Goal: Task Accomplishment & Management: Manage account settings

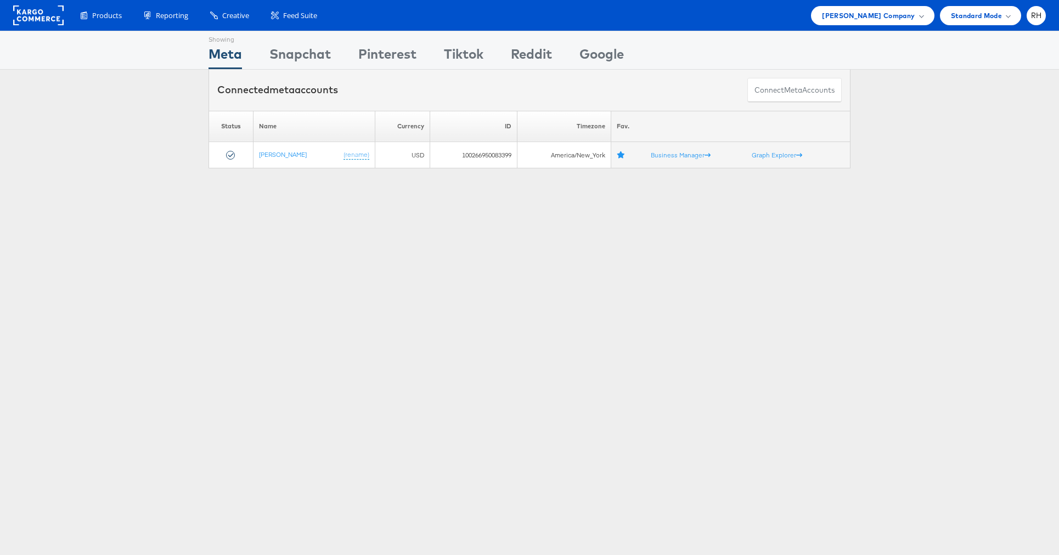
click at [912, 102] on div "Connected meta accounts Connect meta Accounts" at bounding box center [529, 90] width 1059 height 41
click at [840, 10] on span "Steve Madden Company" at bounding box center [868, 16] width 93 height 12
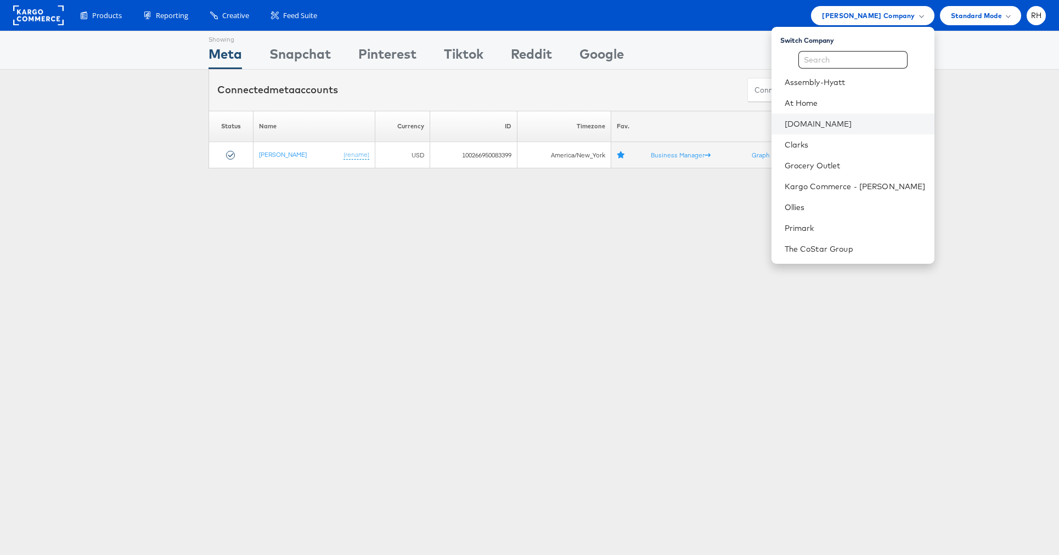
click at [850, 115] on li "Cars.com" at bounding box center [852, 124] width 163 height 21
click at [896, 128] on link "Cars.com" at bounding box center [854, 123] width 141 height 11
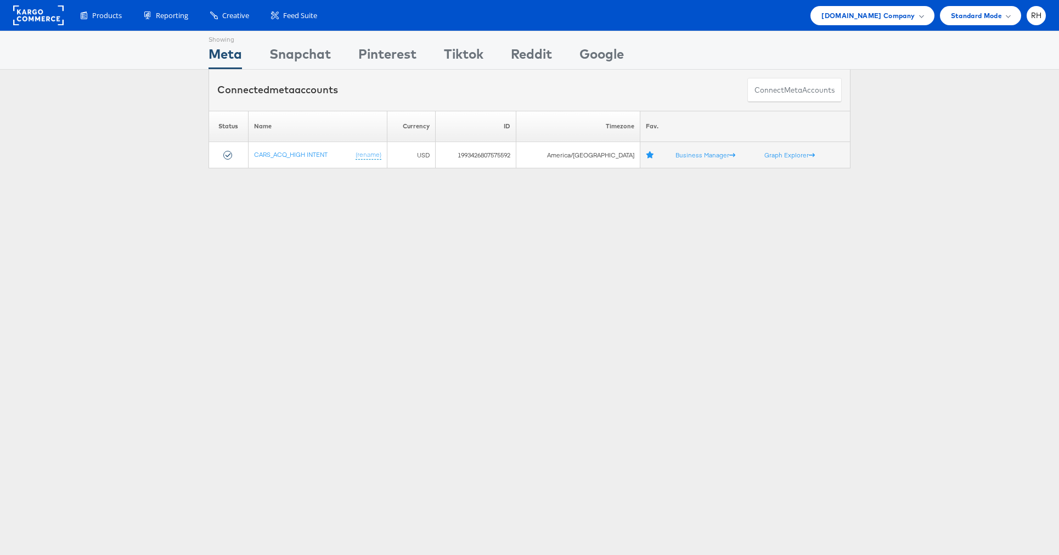
click at [981, 115] on div "Please Wait Loading Accounts .... Status Name Currency ID Timezone Fav. CARS_AC…" at bounding box center [529, 140] width 1059 height 58
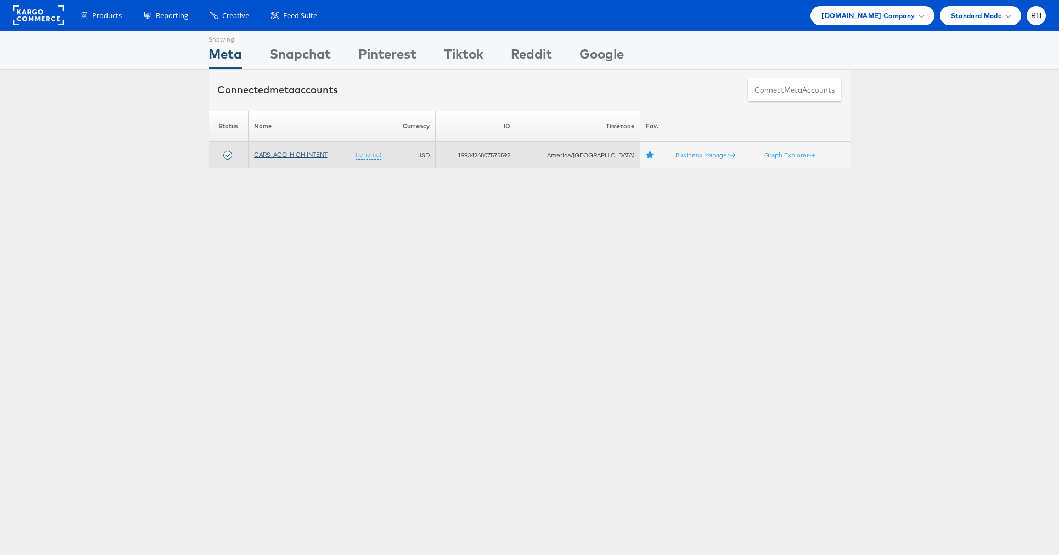
click at [319, 154] on link "CARS_ACQ_HIGH INTENT" at bounding box center [290, 154] width 73 height 8
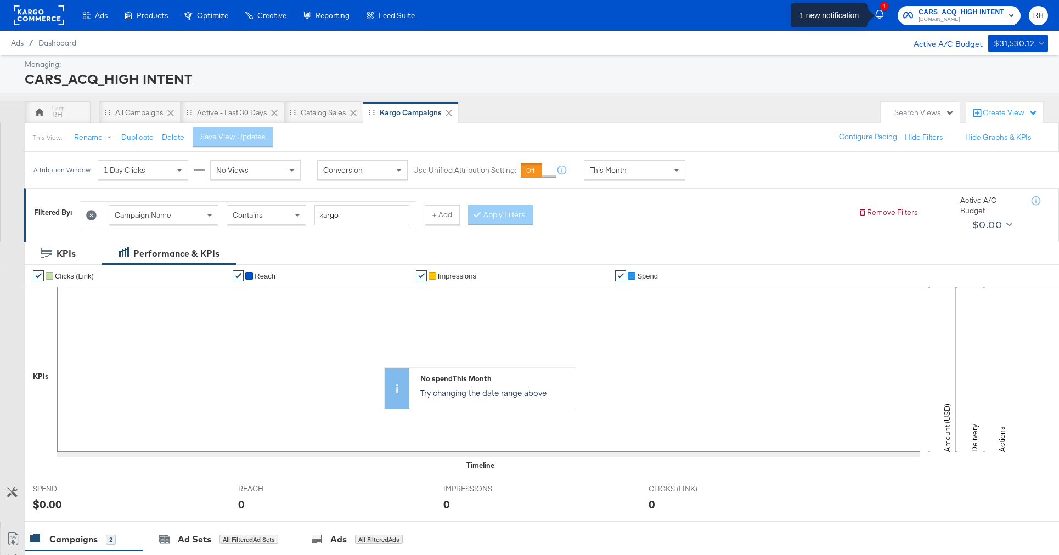
click at [882, 16] on icon "button" at bounding box center [879, 14] width 8 height 9
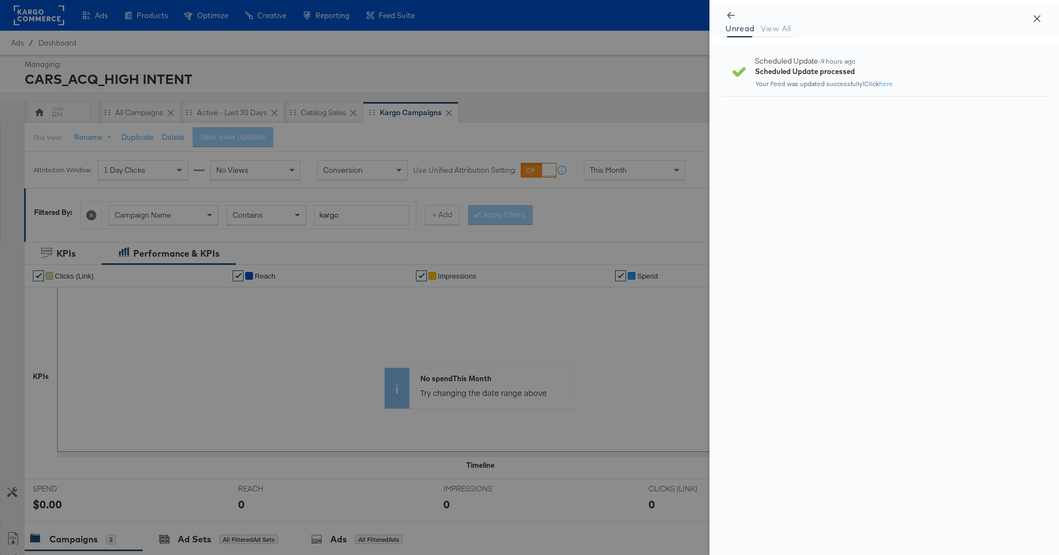
click at [1032, 20] on icon "close" at bounding box center [1036, 18] width 9 height 9
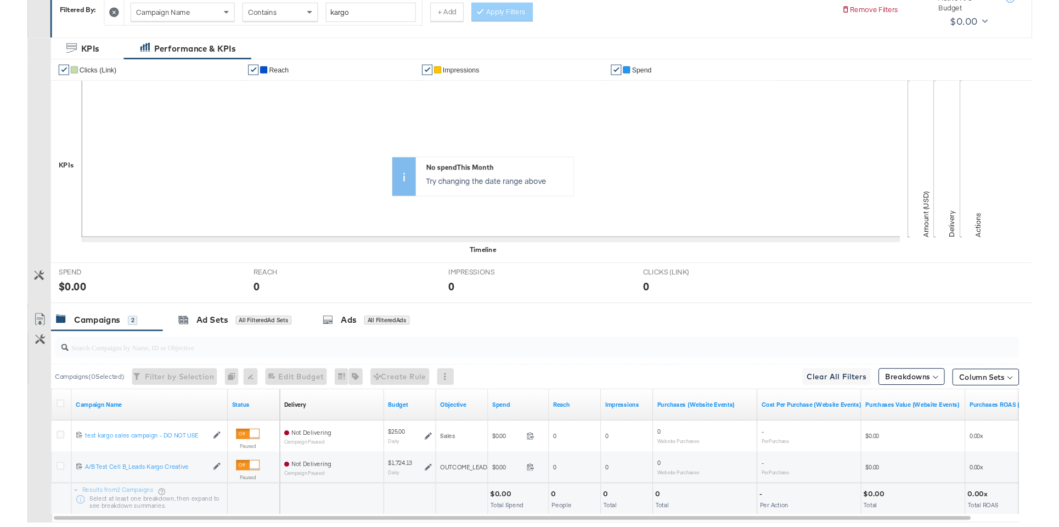
scroll to position [269, 0]
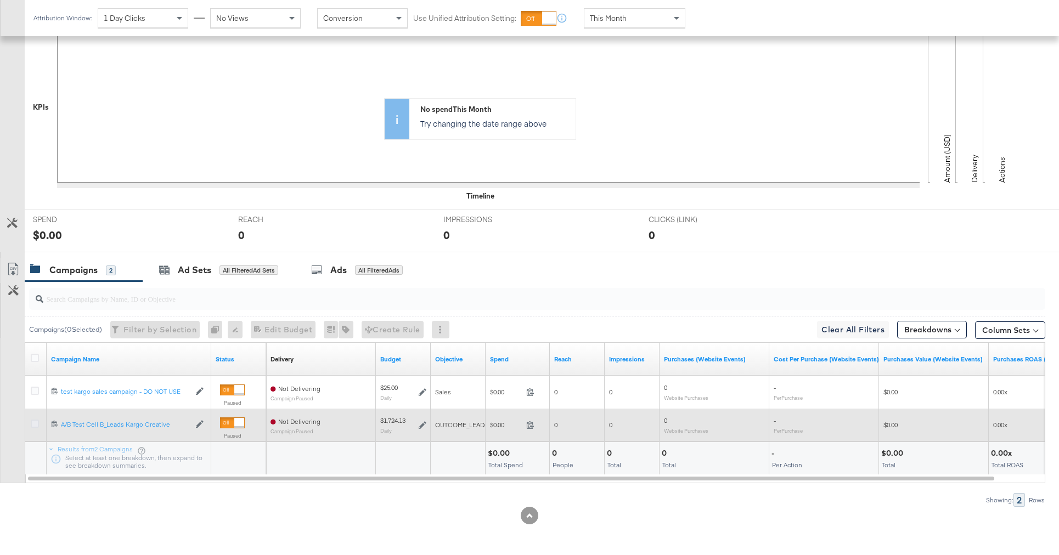
click at [33, 424] on icon at bounding box center [35, 424] width 8 height 8
click at [0, 0] on input "checkbox" at bounding box center [0, 0] width 0 height 0
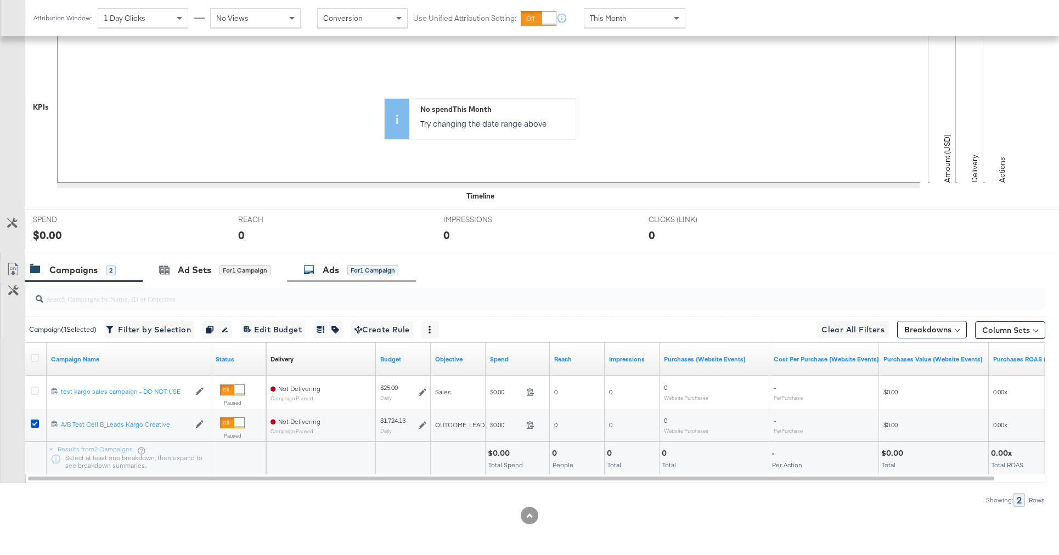
click at [335, 273] on div "Ads" at bounding box center [331, 270] width 16 height 13
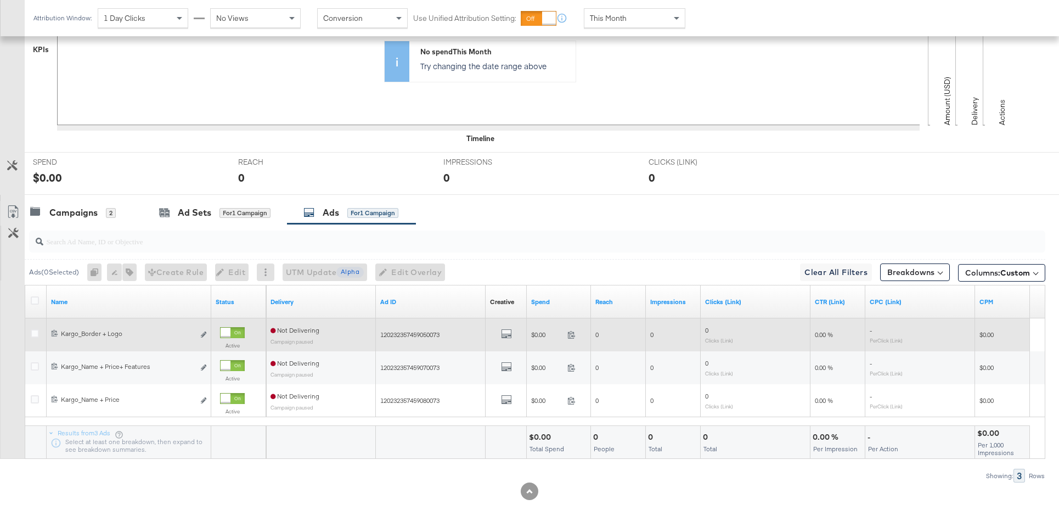
scroll to position [330, 0]
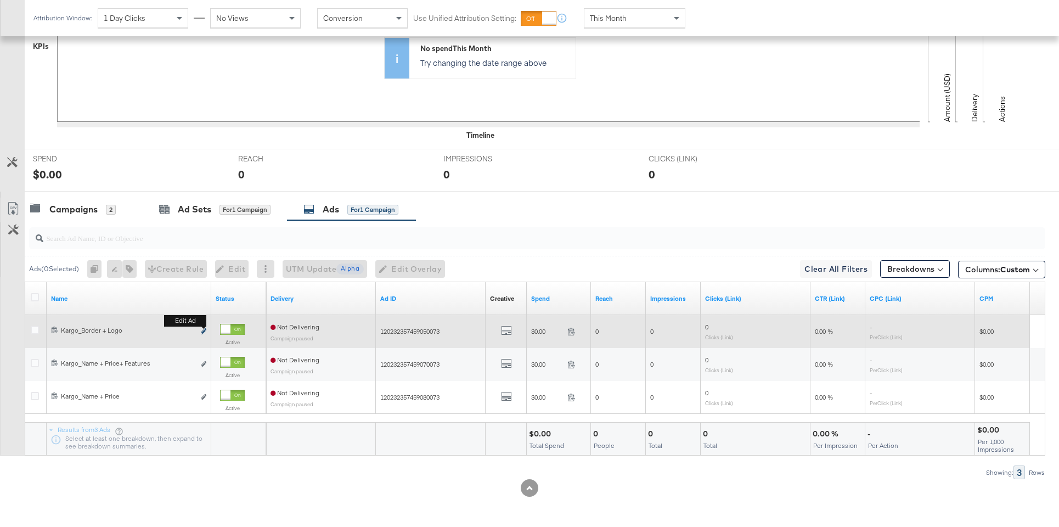
click at [204, 330] on icon "link" at bounding box center [203, 331] width 5 height 6
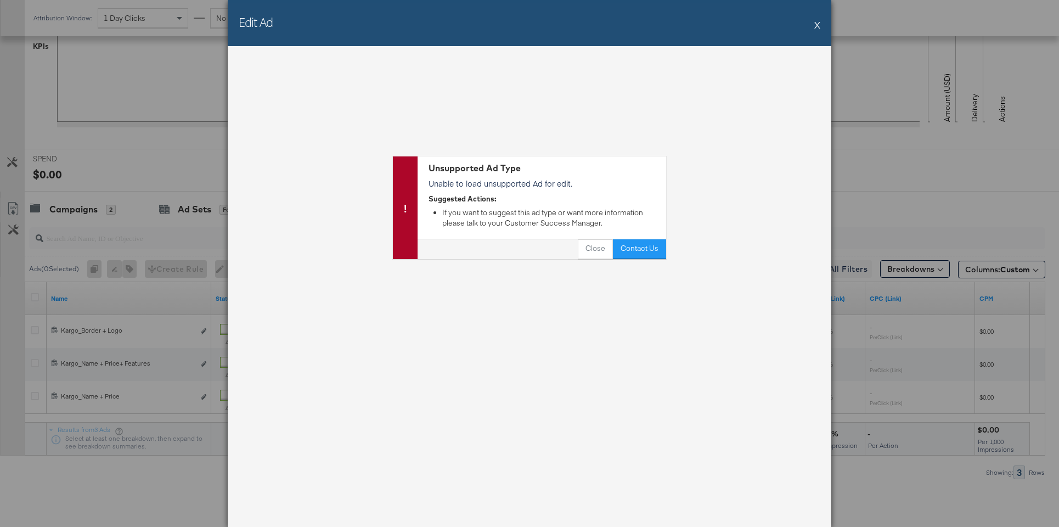
click at [815, 24] on button "X" at bounding box center [817, 25] width 6 height 22
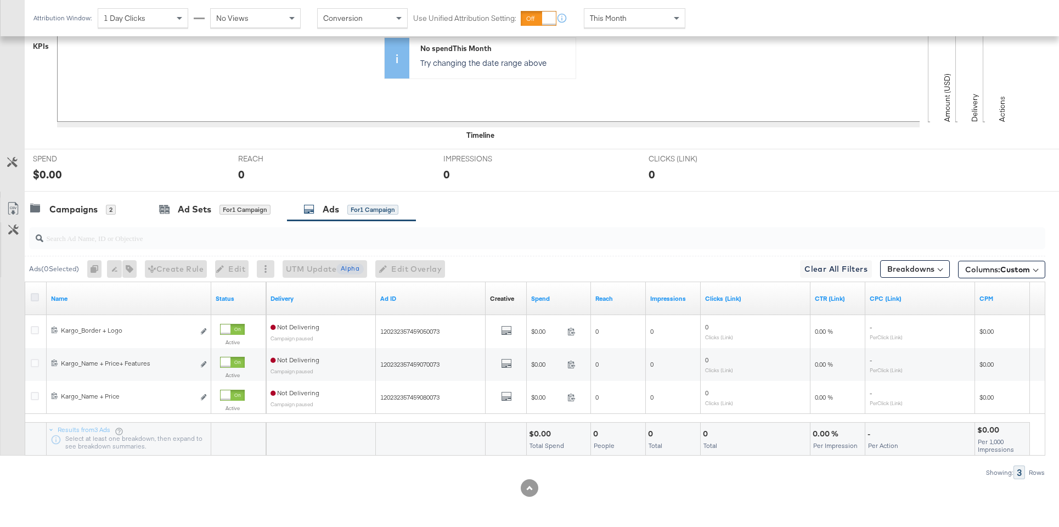
click at [32, 295] on icon at bounding box center [35, 297] width 8 height 8
click at [0, 0] on input "checkbox" at bounding box center [0, 0] width 0 height 0
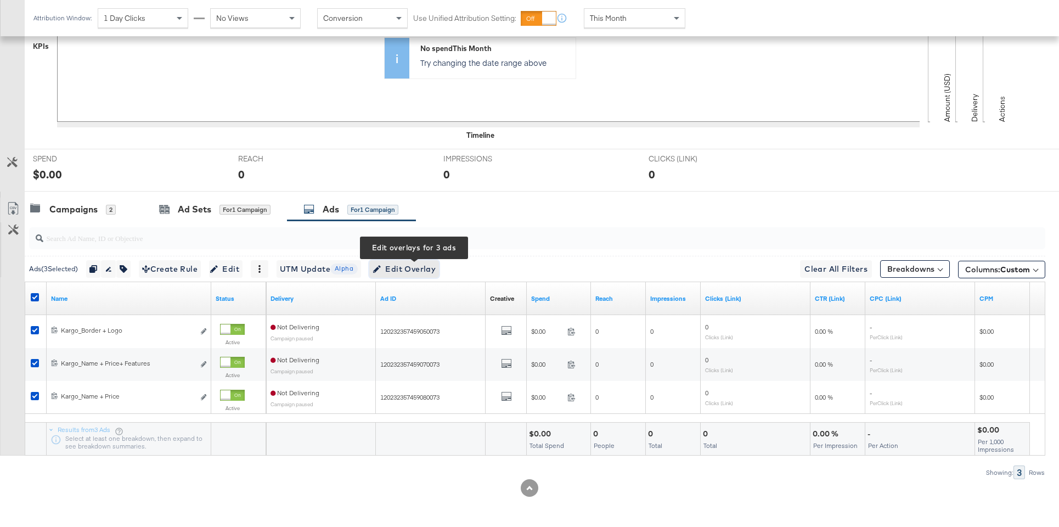
click at [405, 273] on span "Edit Overlay Edit overlays for 3 ads" at bounding box center [403, 269] width 63 height 14
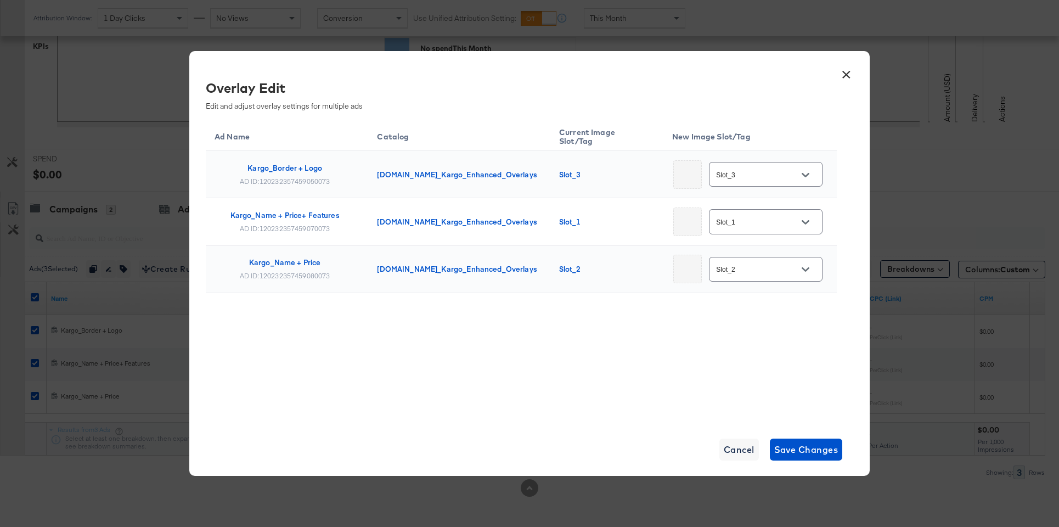
click at [762, 168] on input "Slot_3" at bounding box center [757, 174] width 87 height 13
click at [834, 290] on div "Ad Name Catalog Current Image Slot/Tag New Image Slot/Tag Kargo_Border + Logo A…" at bounding box center [521, 233] width 631 height 229
click at [794, 173] on div at bounding box center [805, 175] width 23 height 16
click at [801, 171] on icon "Open" at bounding box center [805, 175] width 8 height 8
click at [858, 296] on div "× Overlay Edit Edit and adjust overlay settings for multiple ads Ad Name Catalo…" at bounding box center [529, 263] width 680 height 425
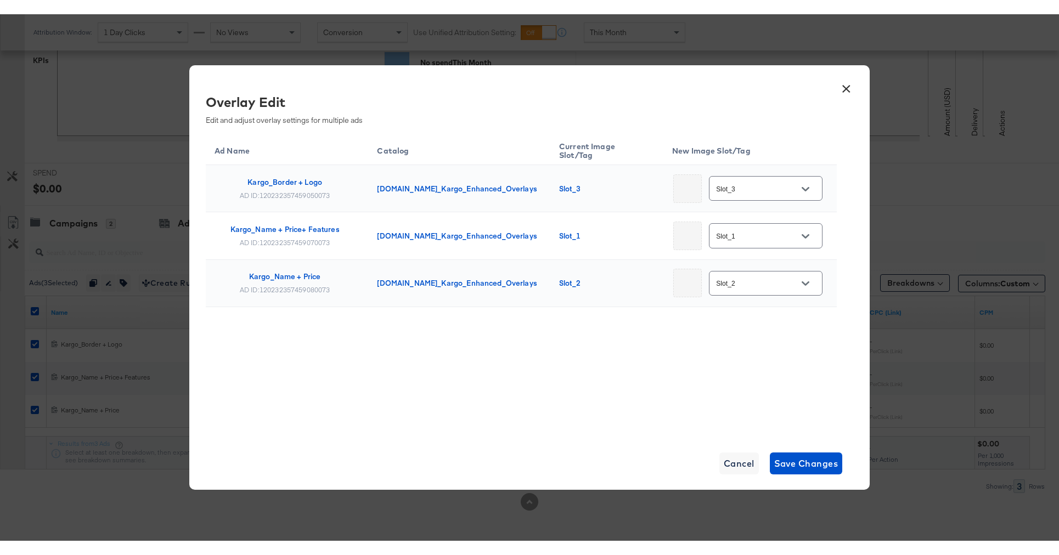
scroll to position [302, 0]
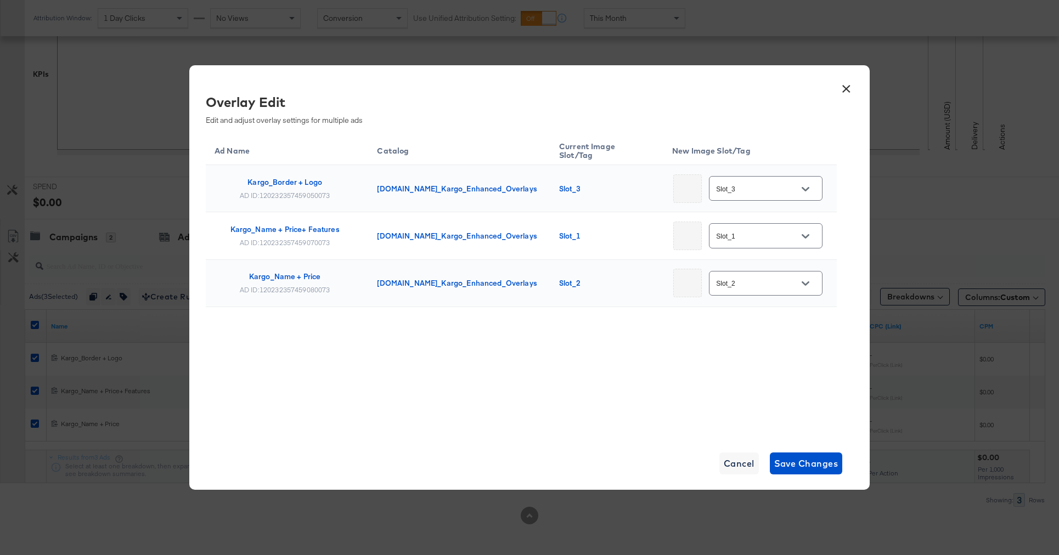
click at [844, 93] on button "×" at bounding box center [846, 86] width 20 height 20
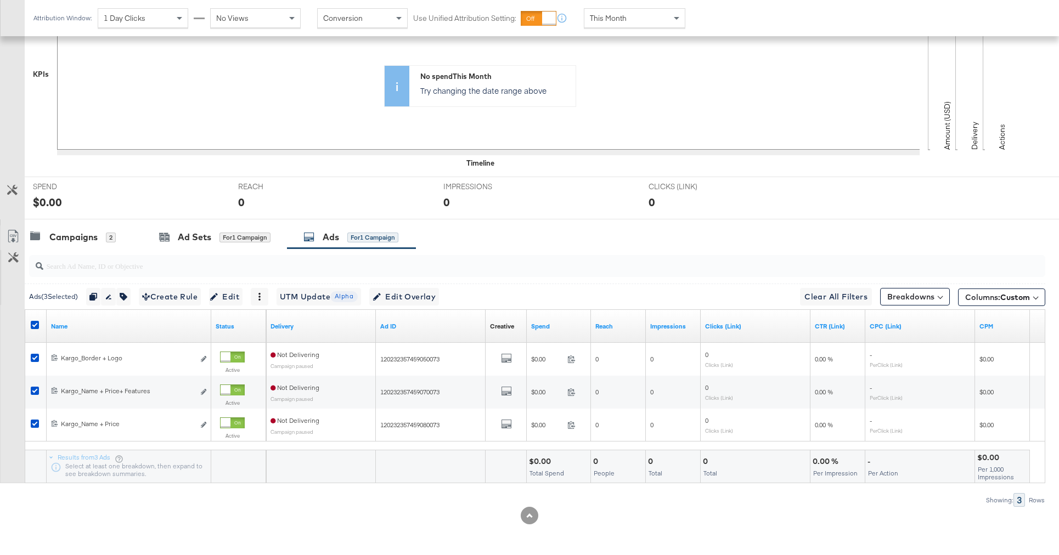
click at [558, 252] on input "search" at bounding box center [497, 261] width 908 height 21
click at [32, 325] on icon at bounding box center [35, 325] width 8 height 8
click at [0, 0] on input "checkbox" at bounding box center [0, 0] width 0 height 0
click at [544, 249] on div at bounding box center [535, 265] width 1020 height 35
click at [83, 241] on div "Campaigns" at bounding box center [73, 237] width 48 height 13
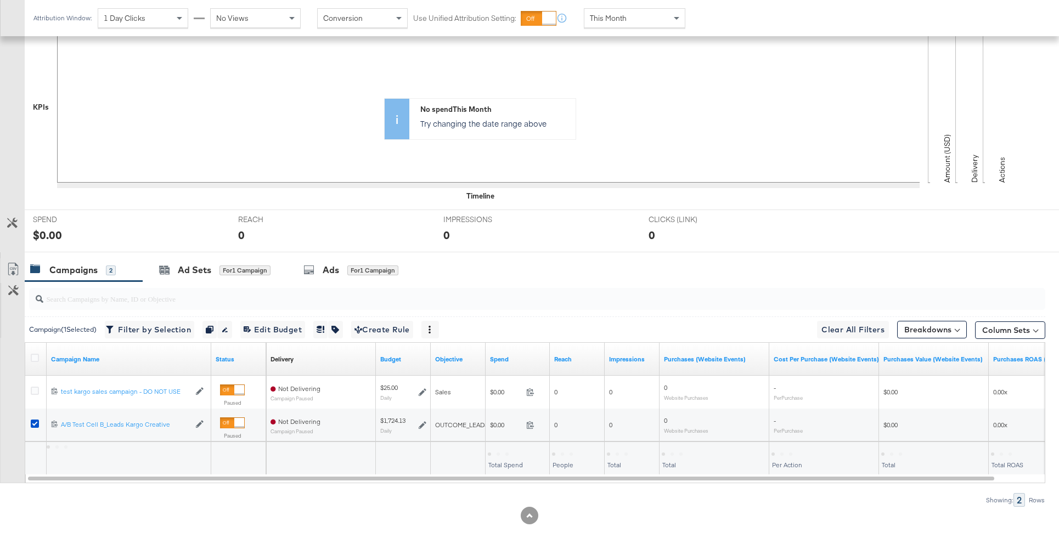
scroll to position [269, 0]
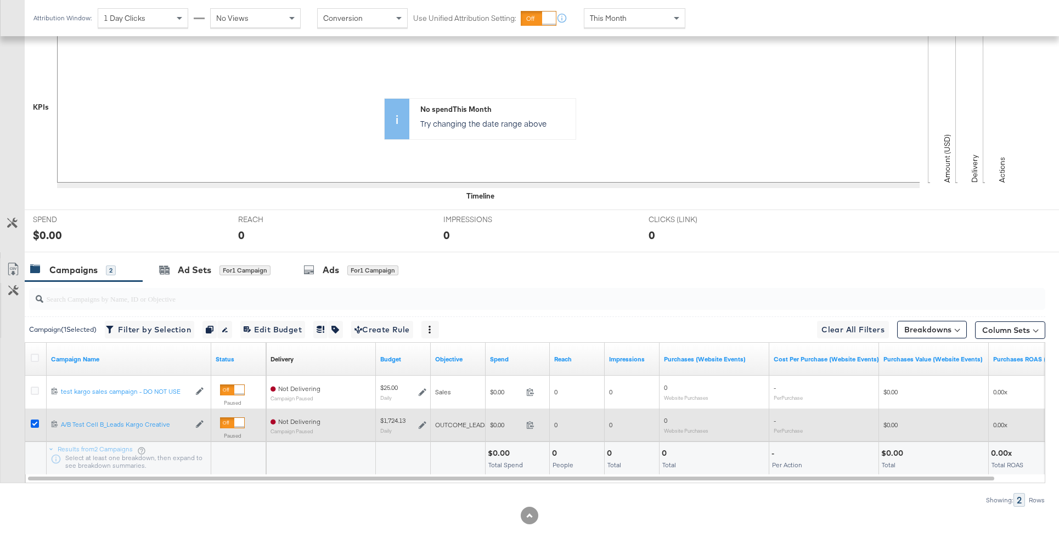
click at [36, 425] on icon at bounding box center [35, 424] width 8 height 8
click at [0, 0] on input "checkbox" at bounding box center [0, 0] width 0 height 0
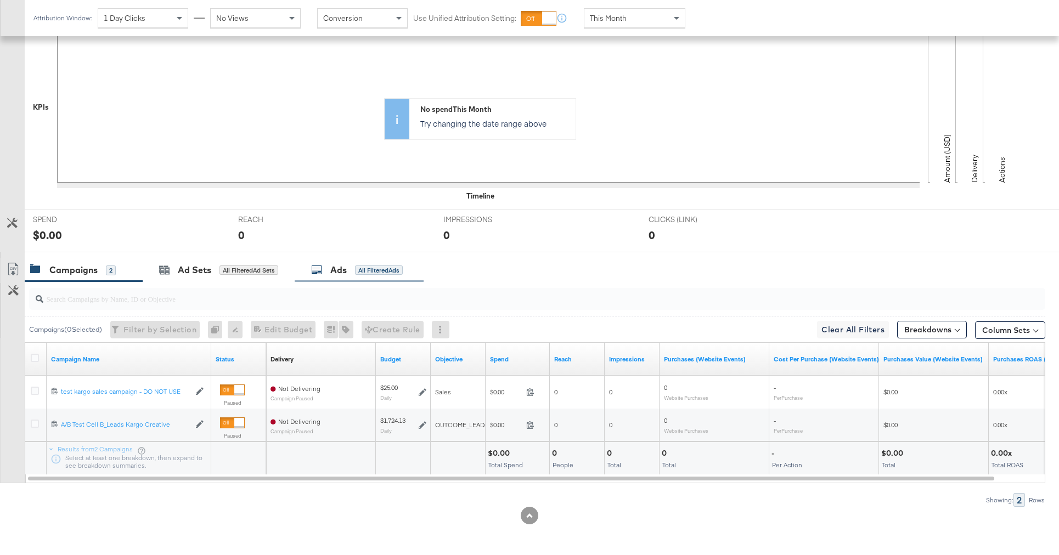
click at [331, 274] on div "Ads All Filtered Ads" at bounding box center [357, 270] width 92 height 13
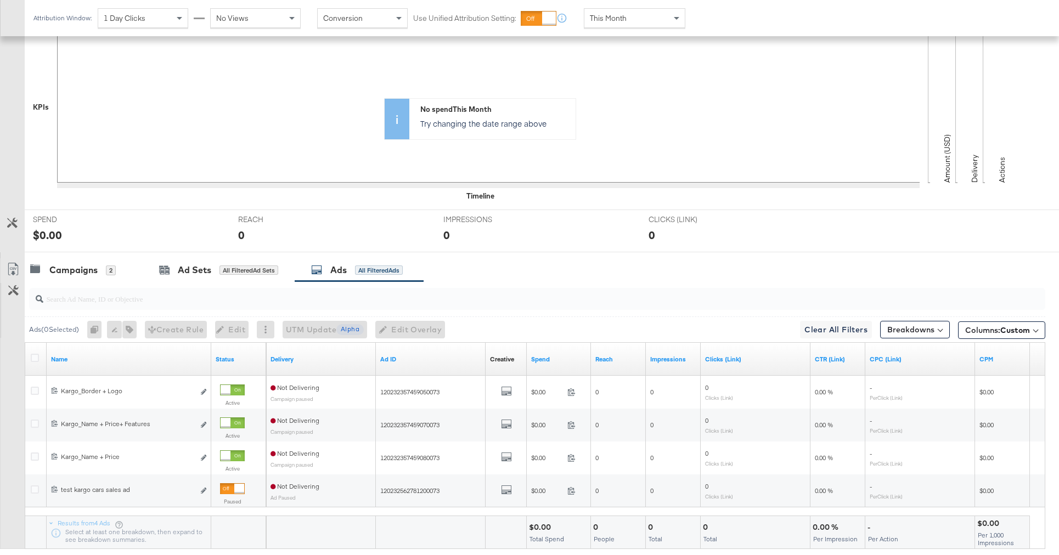
scroll to position [302, 0]
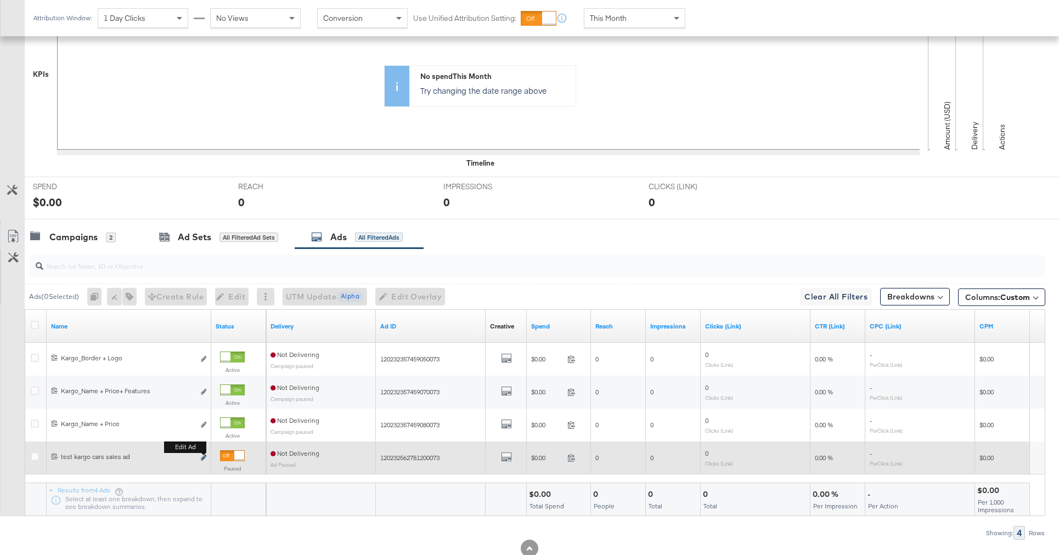
click at [203, 459] on icon "link" at bounding box center [203, 458] width 5 height 6
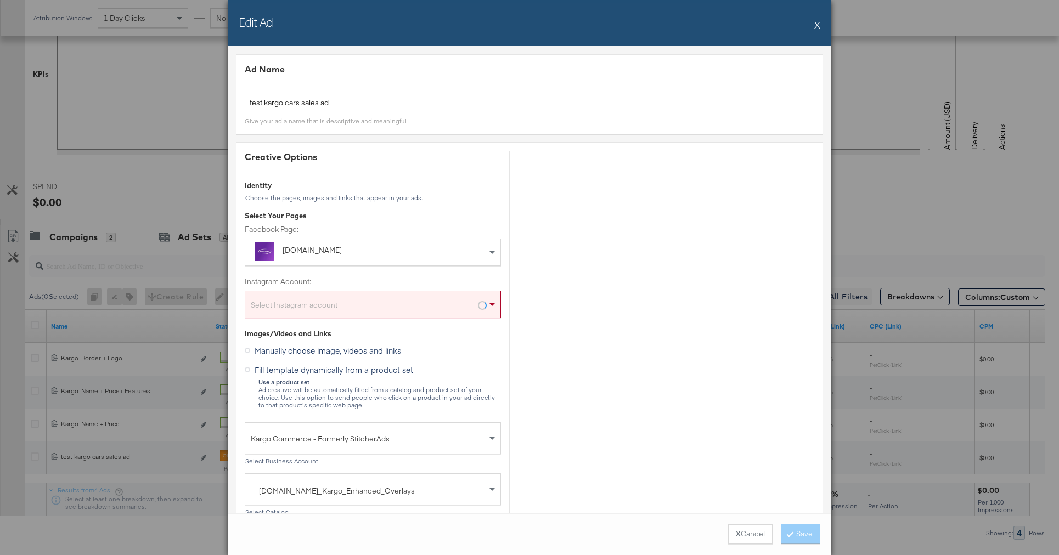
click at [819, 27] on button "X" at bounding box center [817, 25] width 6 height 22
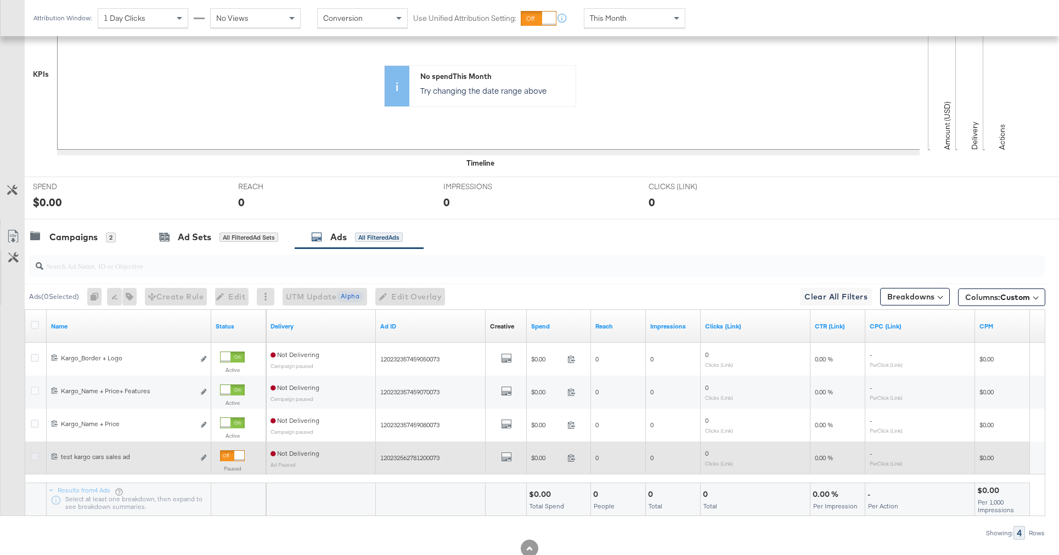
click at [37, 457] on icon at bounding box center [35, 457] width 8 height 8
click at [0, 0] on input "checkbox" at bounding box center [0, 0] width 0 height 0
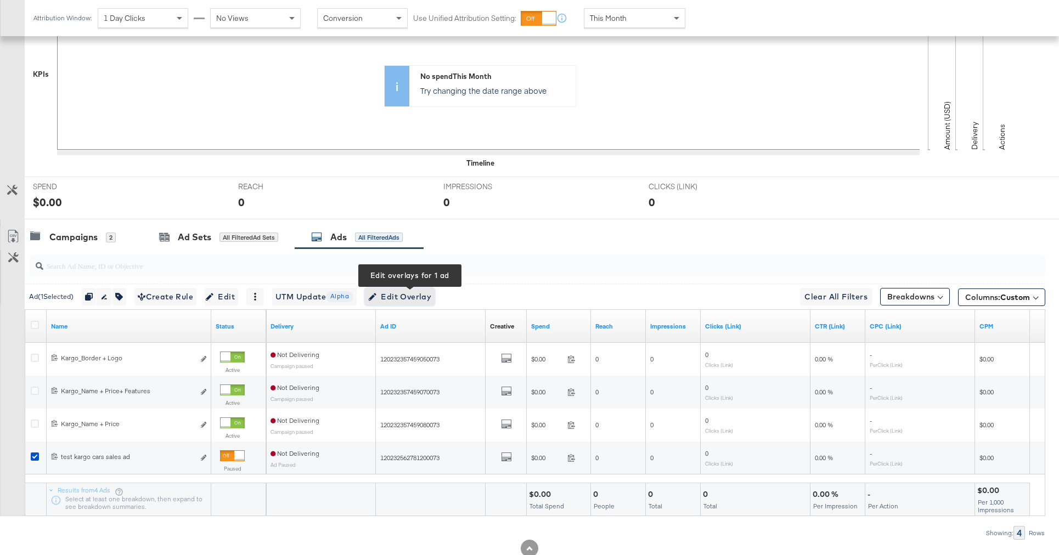
click at [389, 301] on span "Edit Overlay Edit overlays for 1 ad" at bounding box center [399, 297] width 63 height 14
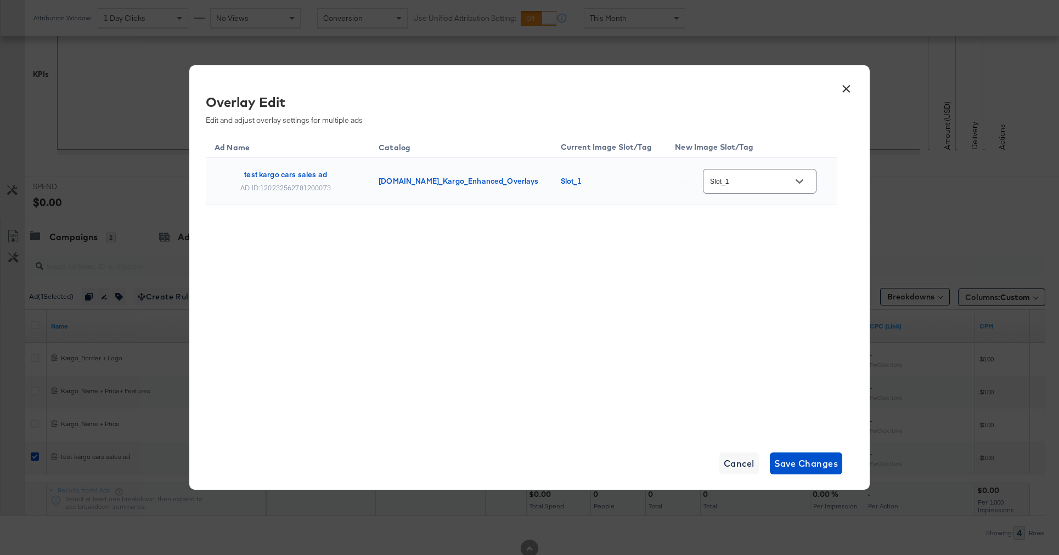
click at [845, 93] on button "×" at bounding box center [846, 86] width 20 height 20
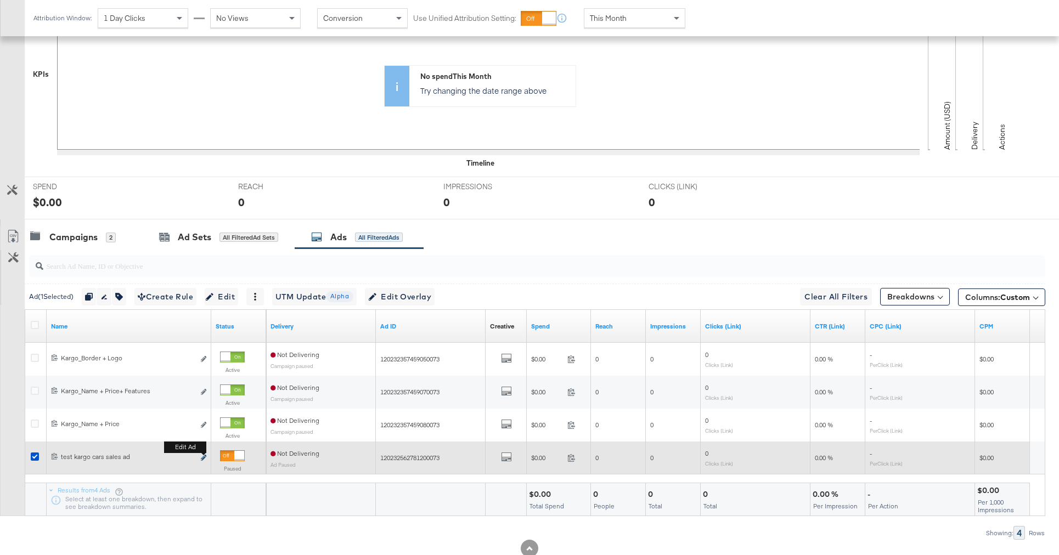
click at [204, 459] on icon "link" at bounding box center [203, 458] width 5 height 6
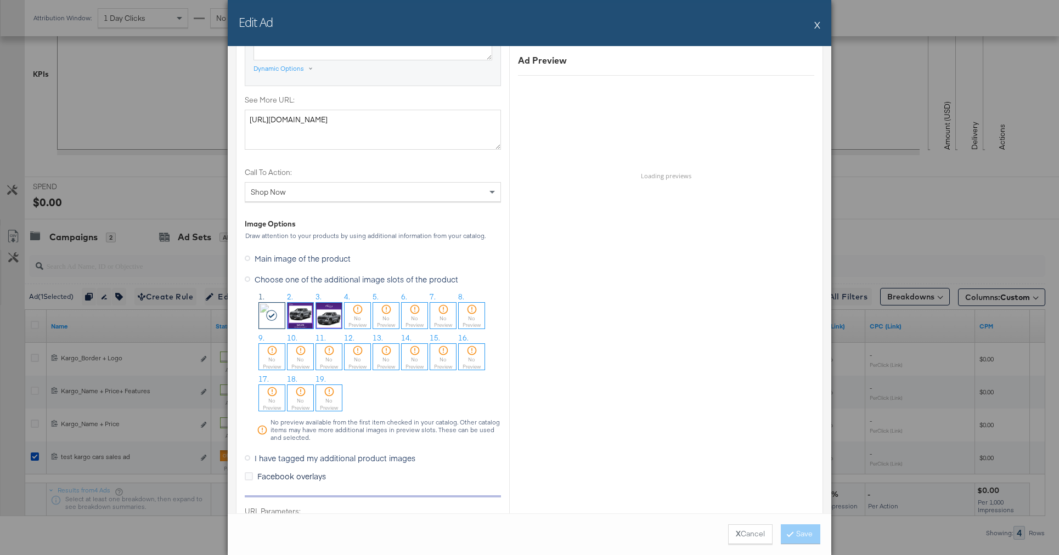
scroll to position [914, 0]
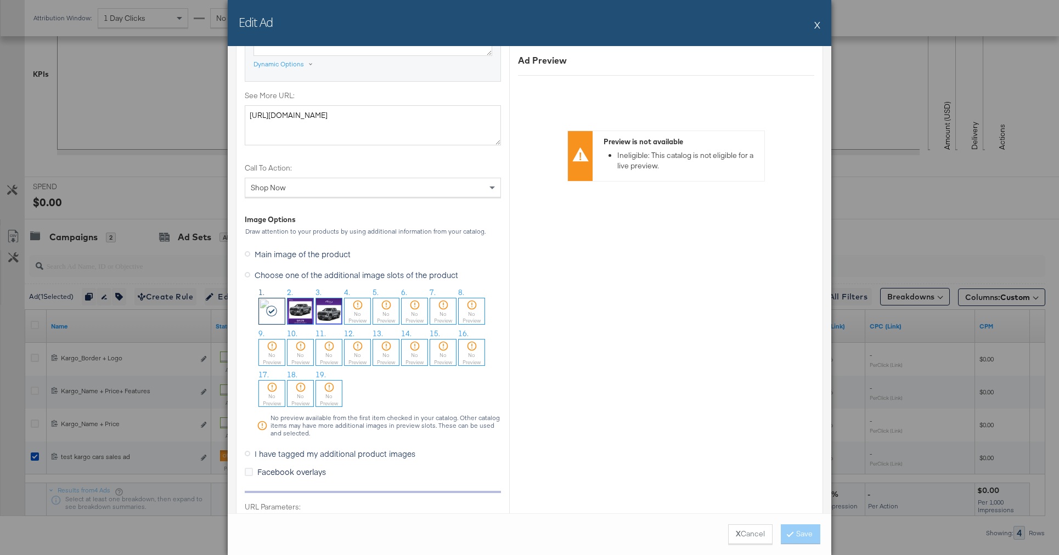
click at [819, 24] on button "X" at bounding box center [817, 25] width 6 height 22
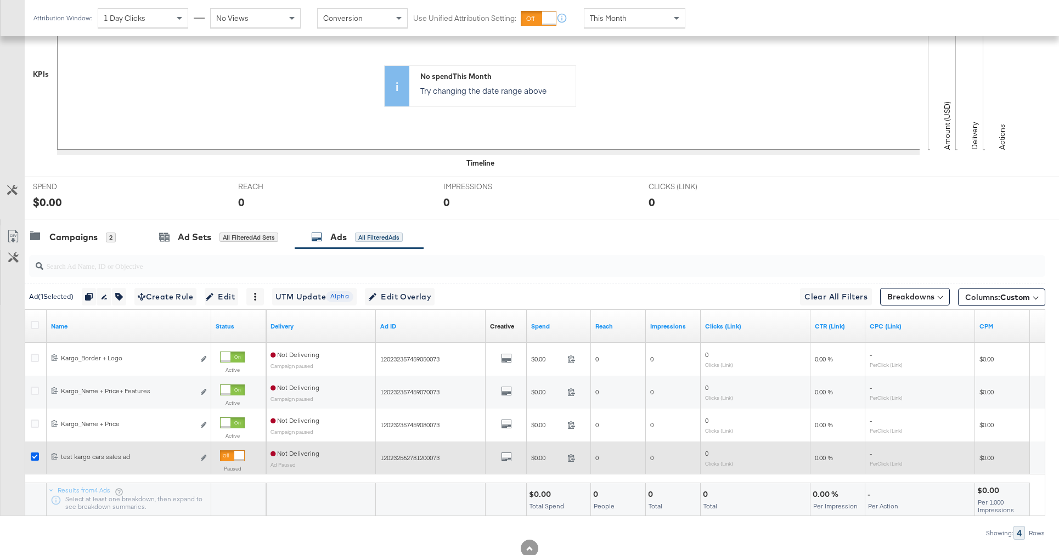
click at [32, 459] on icon at bounding box center [35, 457] width 8 height 8
click at [0, 0] on input "checkbox" at bounding box center [0, 0] width 0 height 0
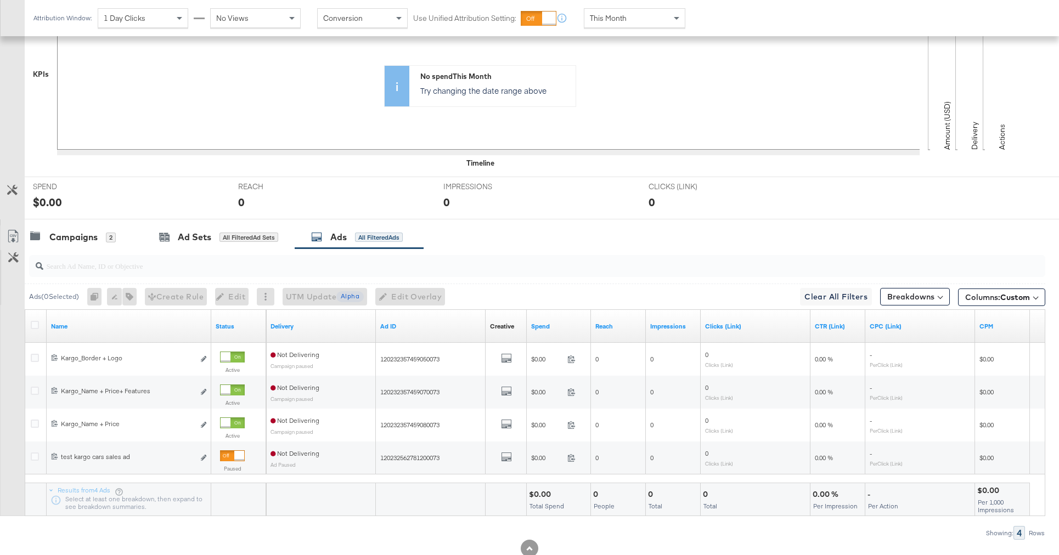
click at [502, 224] on div at bounding box center [529, 223] width 1059 height 9
click at [104, 523] on div "Ads ( 0 Selected) 0 Rename 0 ads Tags for 0 campaigns Create Rule Edit 0 ads Ed…" at bounding box center [522, 393] width 1045 height 291
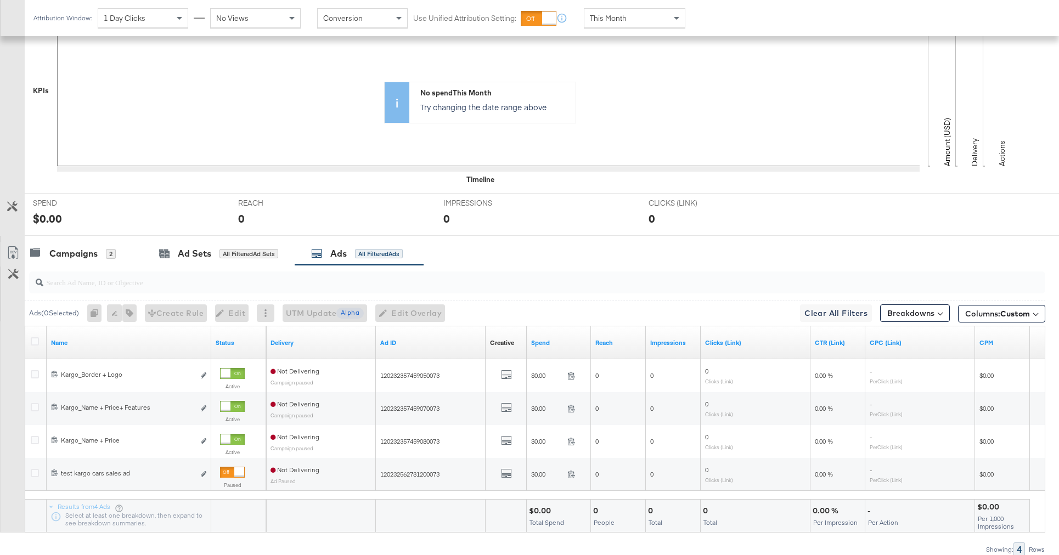
scroll to position [283, 0]
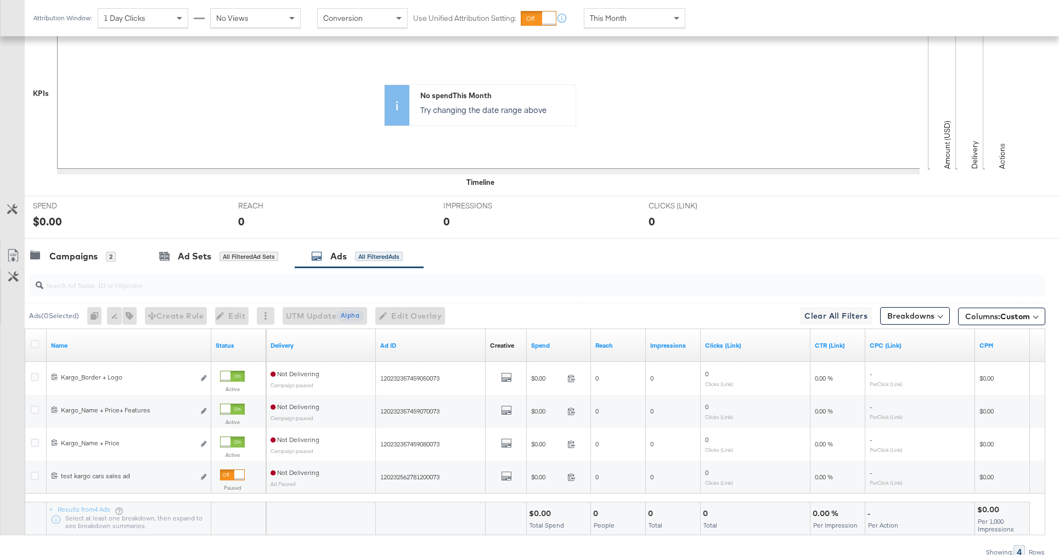
click at [897, 203] on div "SPEND SPEND $0.00 REACH REACH 0 IMPRESSIONS IMPRESSIONS 0 CLICKS (LINK) CLICKS …" at bounding box center [542, 217] width 1034 height 43
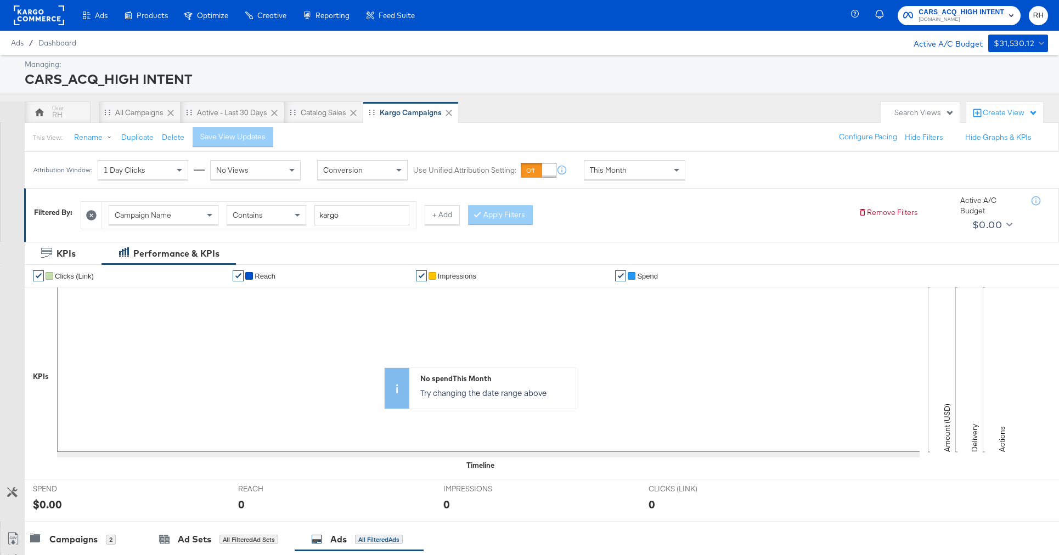
click at [41, 21] on rect at bounding box center [39, 15] width 50 height 20
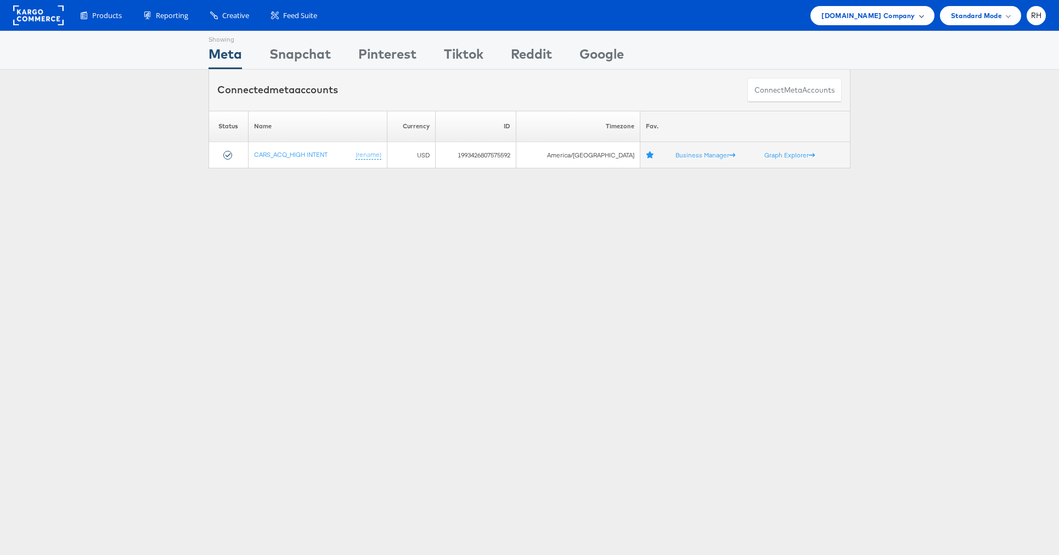
click at [911, 18] on span "Cars.com Company" at bounding box center [867, 16] width 93 height 12
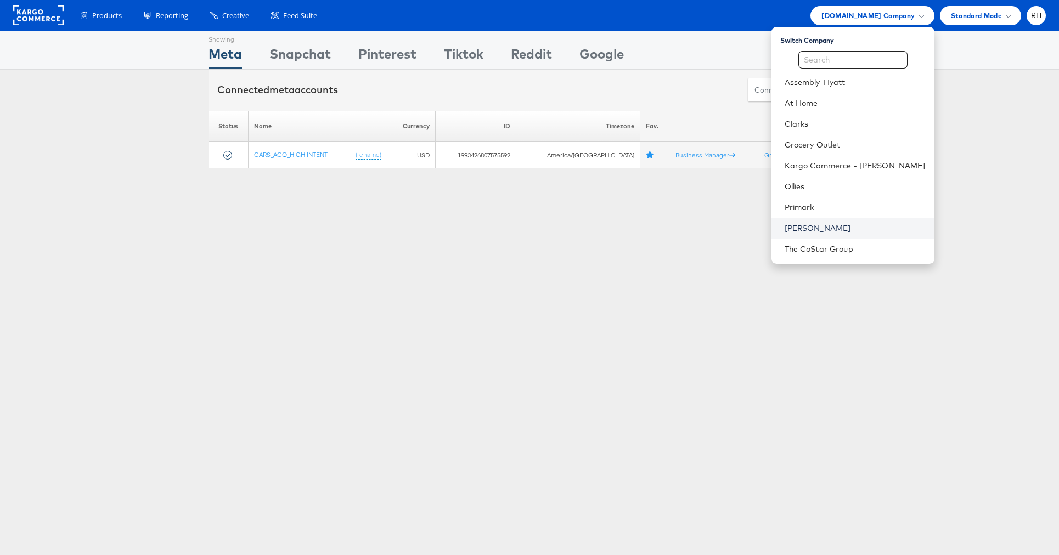
click at [844, 233] on link "[PERSON_NAME]" at bounding box center [854, 228] width 141 height 11
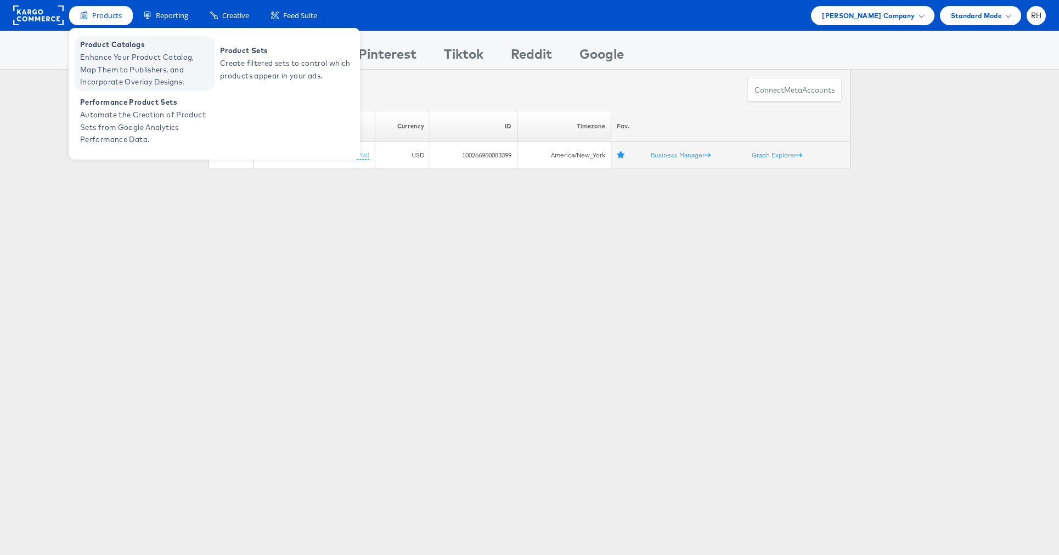
click at [98, 58] on span "Enhance Your Product Catalog, Map Them to Publishers, and Incorporate Overlay D…" at bounding box center [146, 69] width 132 height 37
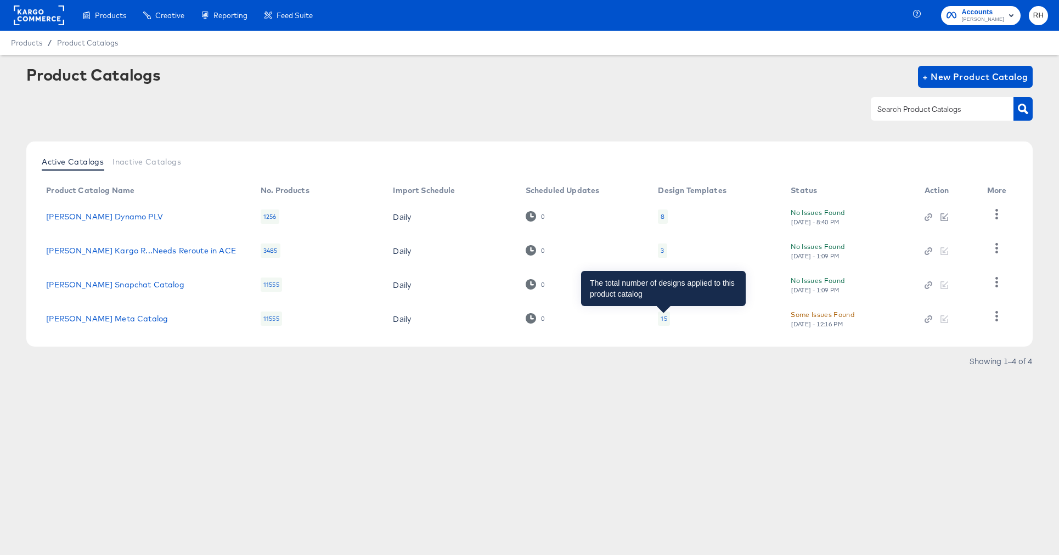
click at [662, 318] on div "15" at bounding box center [663, 318] width 6 height 9
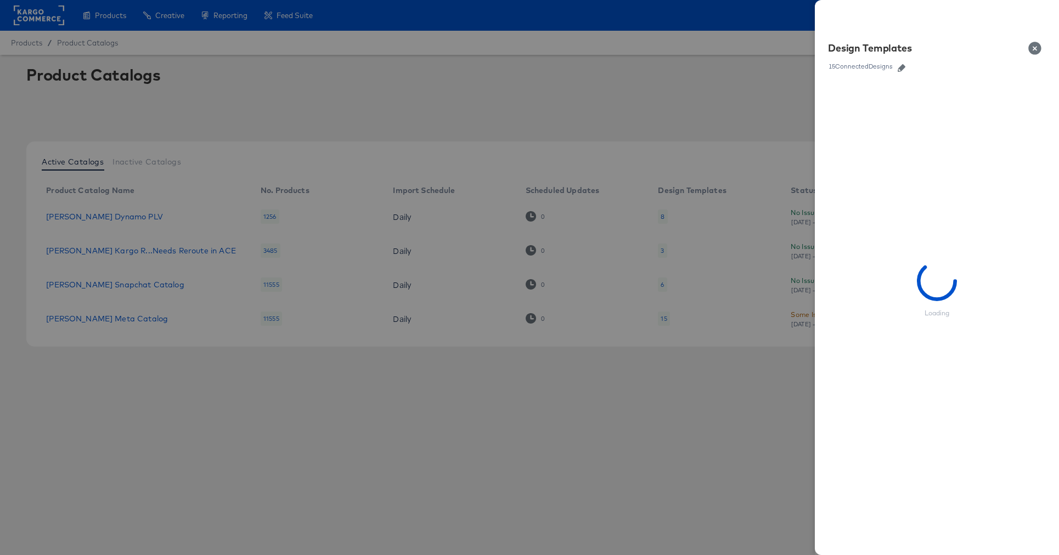
click at [901, 65] on icon "button" at bounding box center [901, 68] width 8 height 8
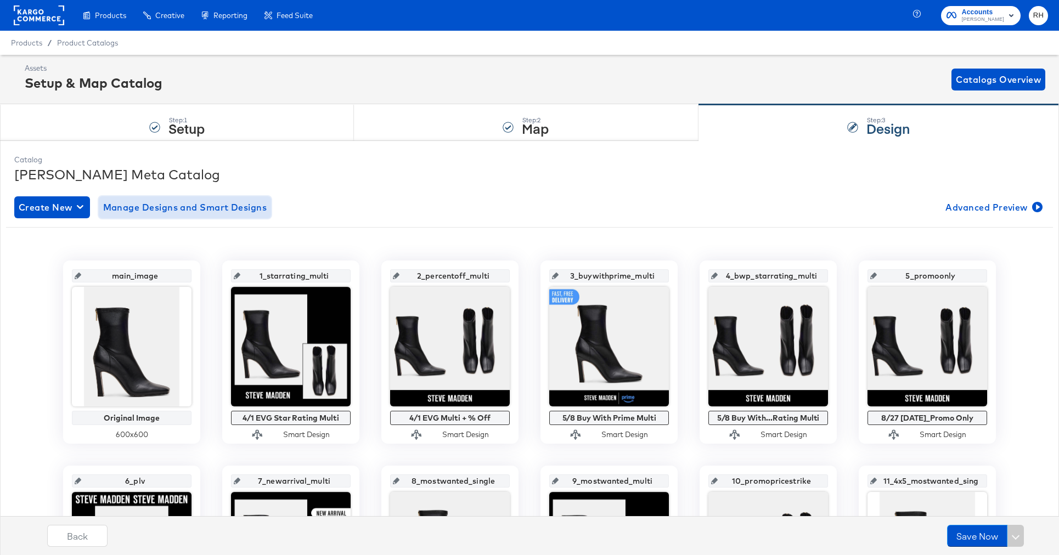
click at [166, 206] on span "Manage Designs and Smart Designs" at bounding box center [185, 207] width 164 height 15
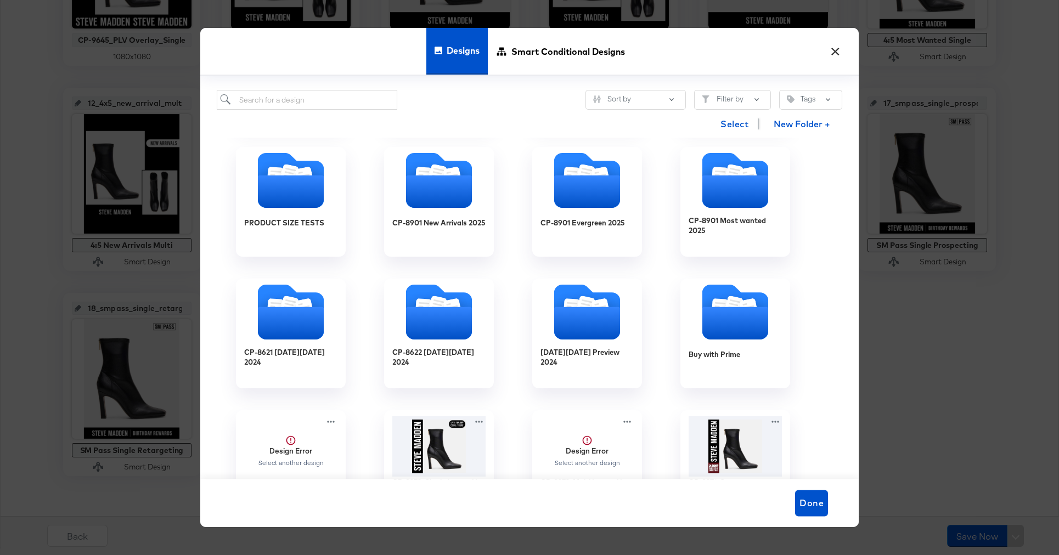
scroll to position [920, 0]
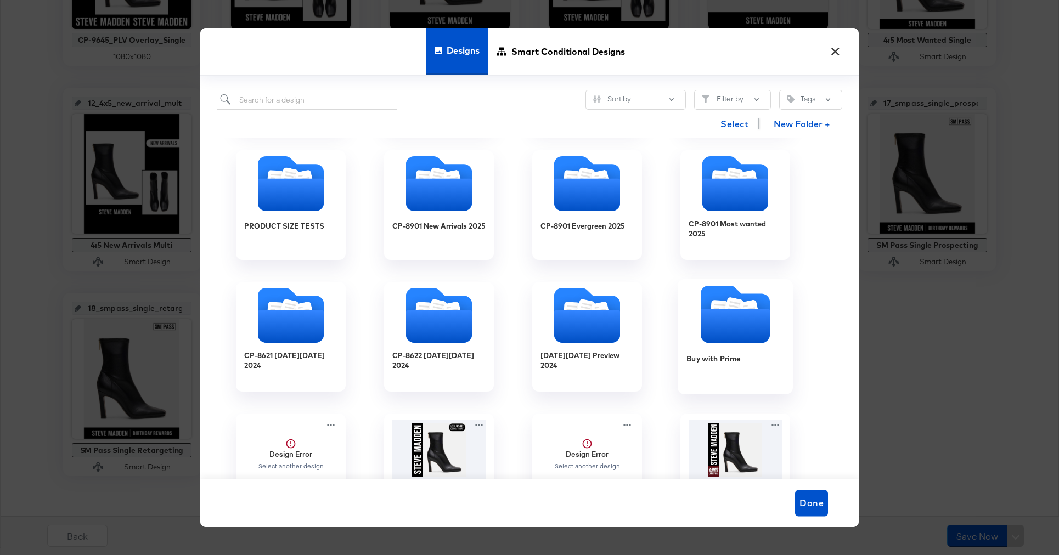
click at [699, 320] on icon "Folder" at bounding box center [734, 314] width 115 height 58
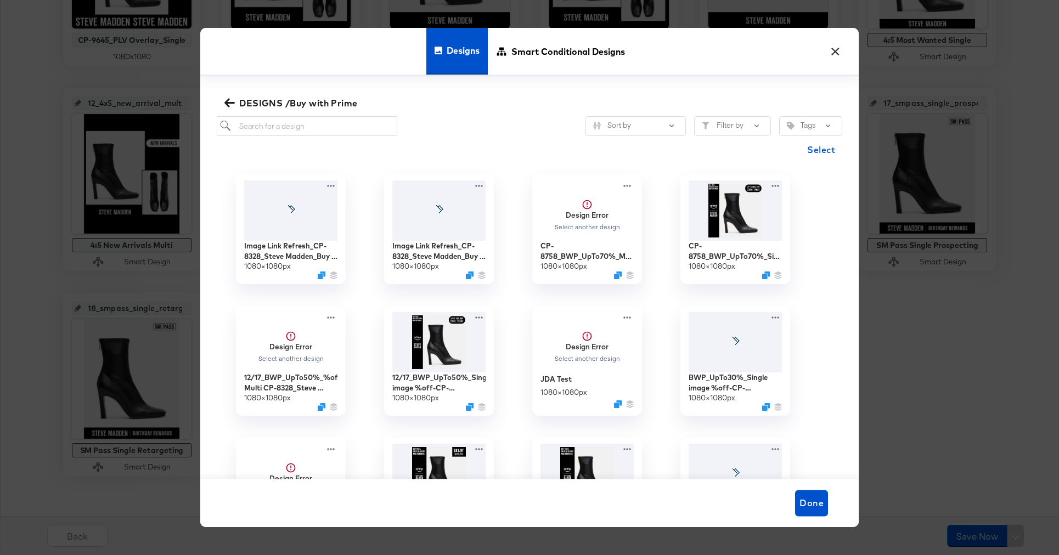
click at [236, 105] on span "DESIGNS /Buy with Prime" at bounding box center [292, 102] width 131 height 15
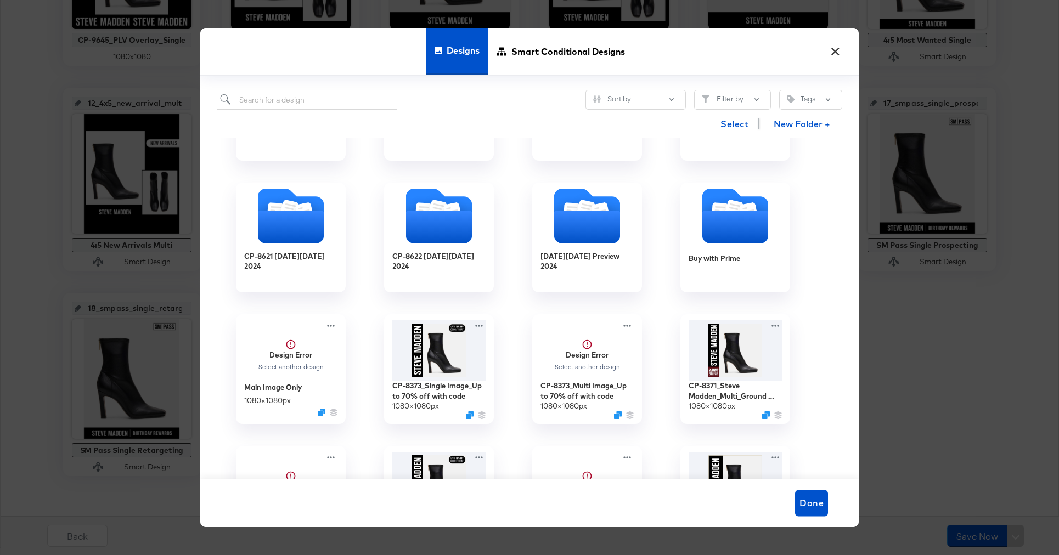
scroll to position [935, 0]
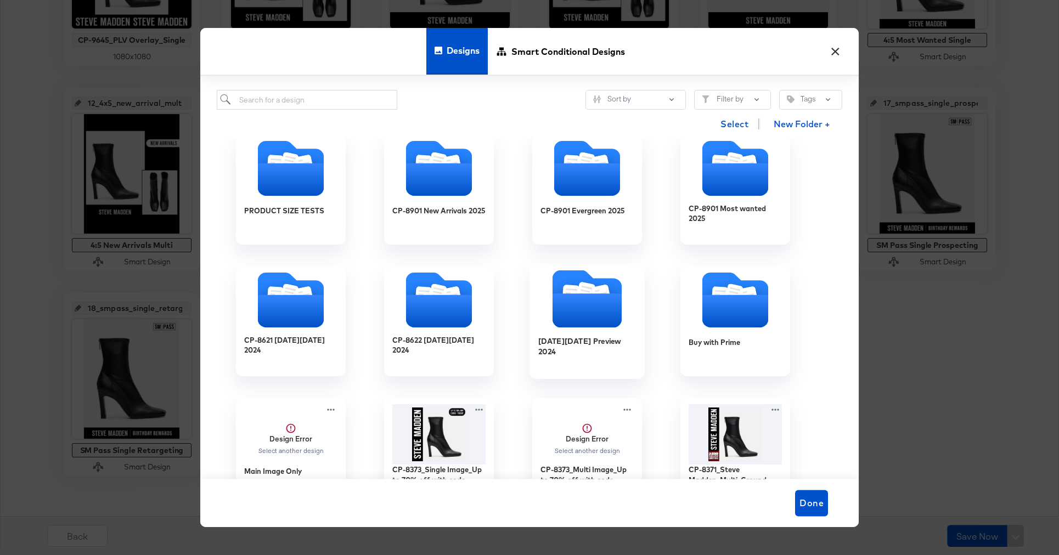
click at [604, 299] on icon "Folder" at bounding box center [586, 310] width 69 height 34
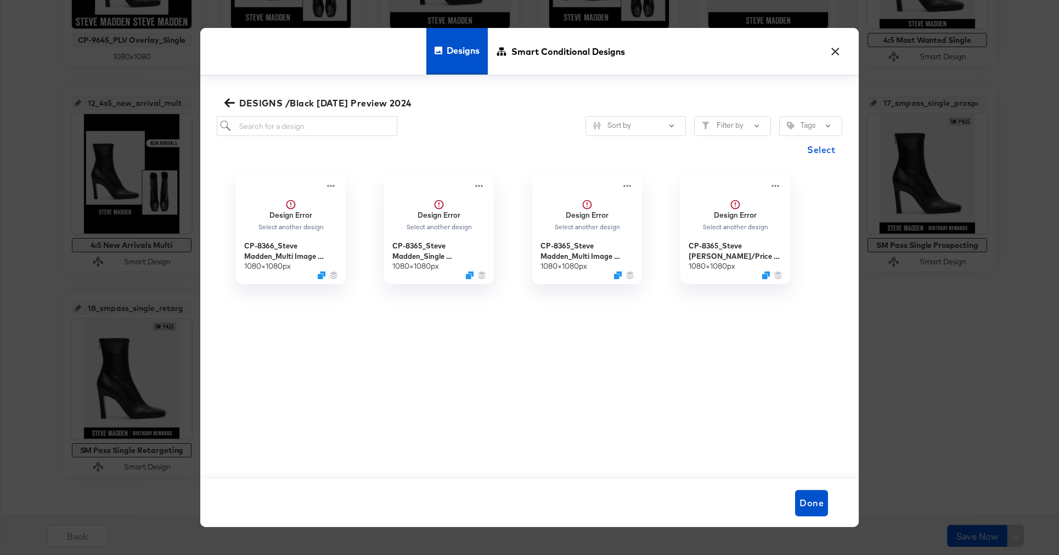
click at [232, 104] on icon "button" at bounding box center [229, 103] width 10 height 10
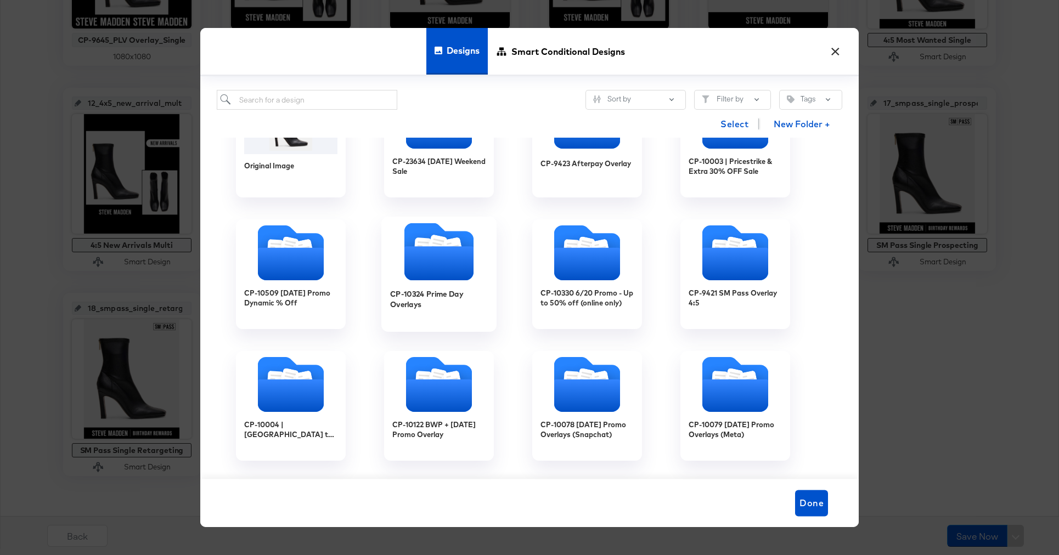
scroll to position [0, 0]
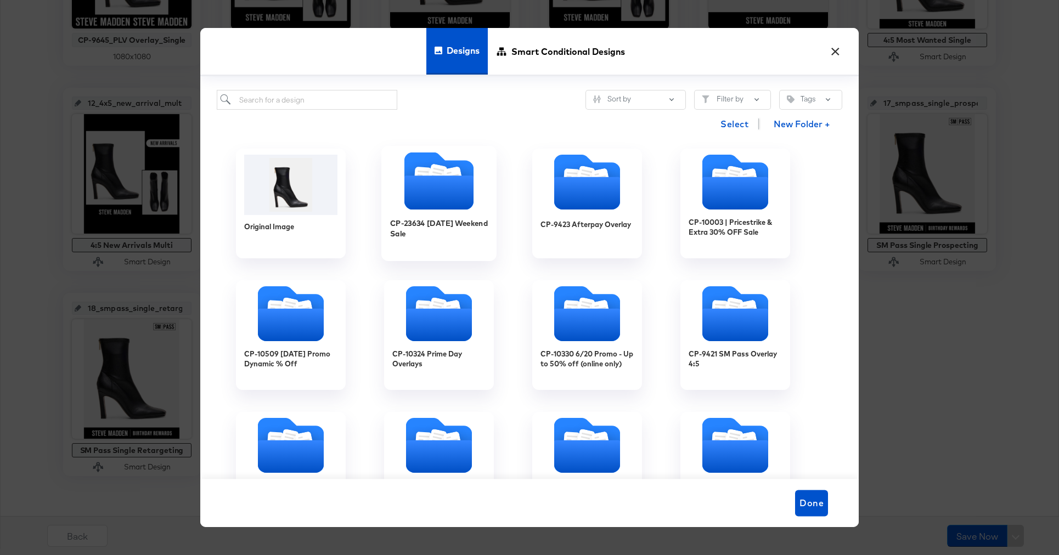
click at [441, 196] on icon "Folder" at bounding box center [438, 193] width 69 height 34
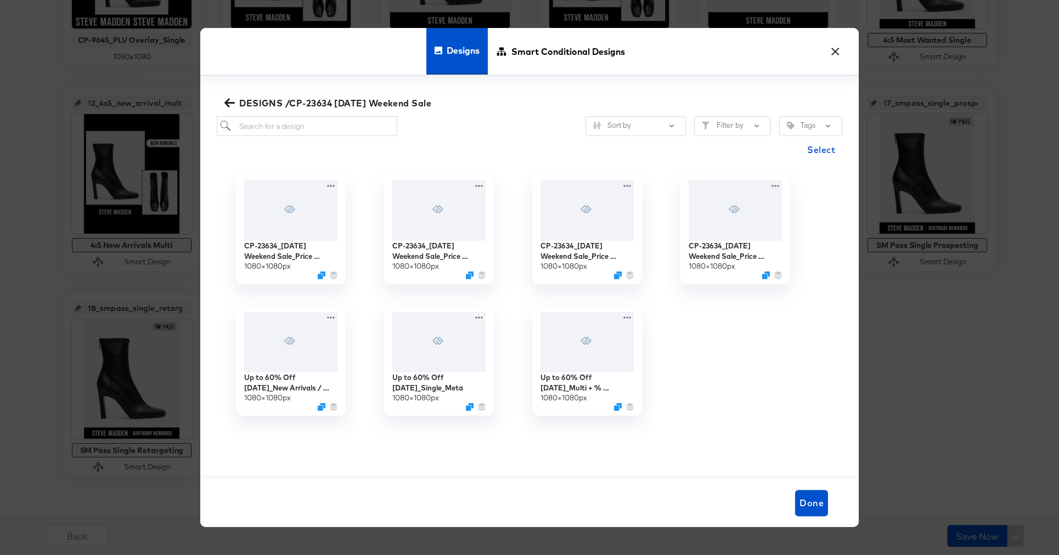
click at [225, 102] on icon "button" at bounding box center [229, 102] width 10 height 9
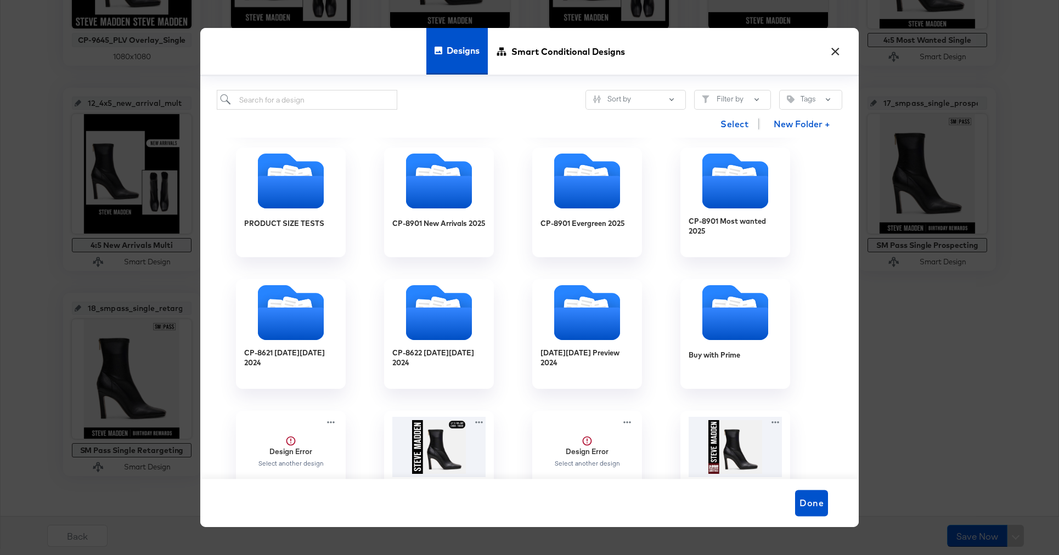
scroll to position [912, 0]
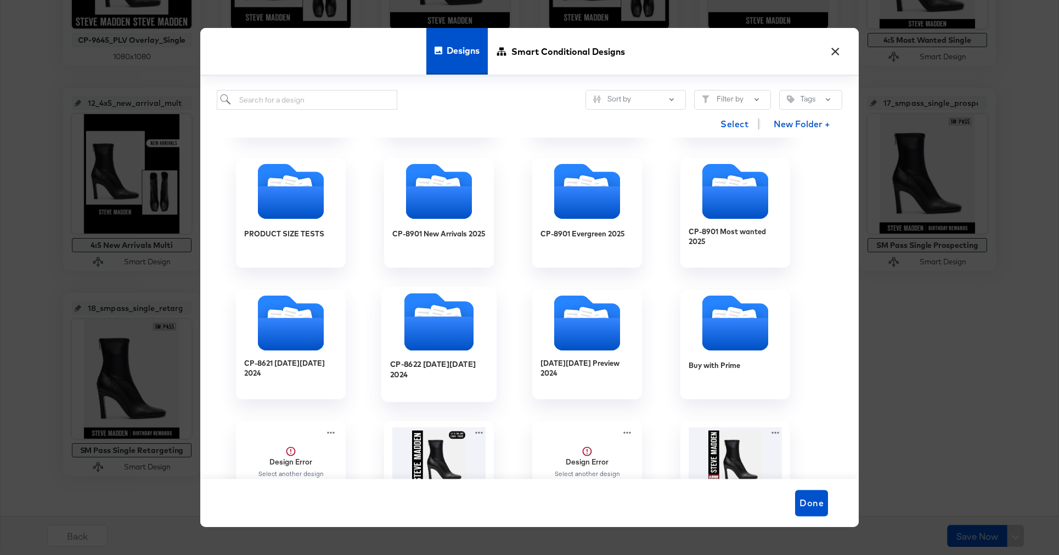
click at [420, 318] on icon "Folder" at bounding box center [438, 333] width 69 height 34
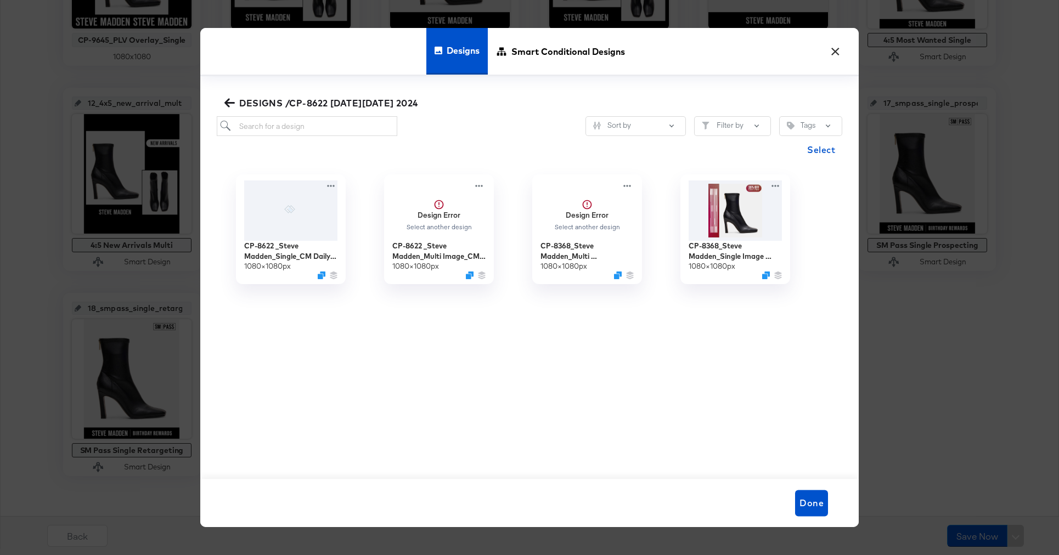
click at [231, 103] on icon "button" at bounding box center [229, 102] width 10 height 9
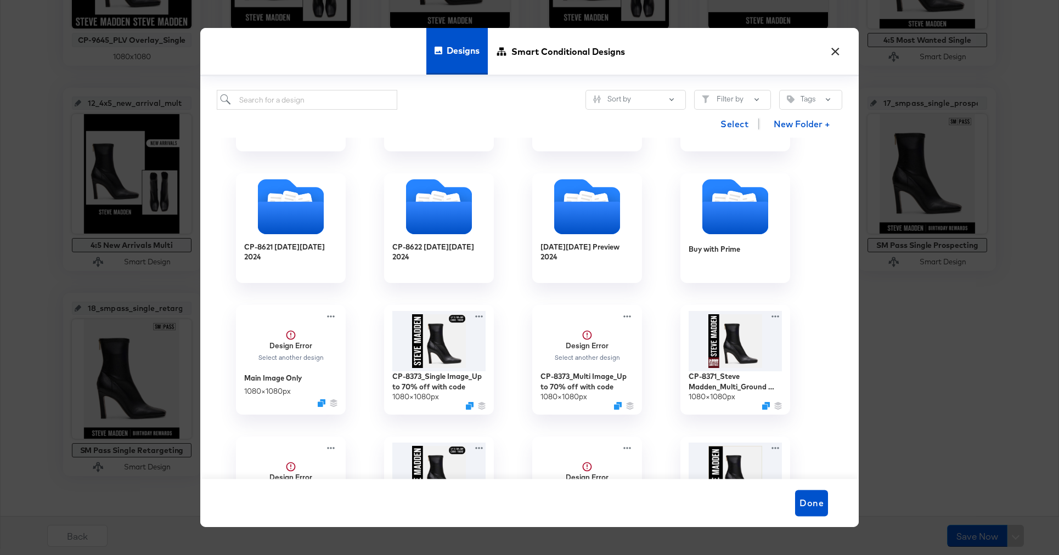
scroll to position [1037, 0]
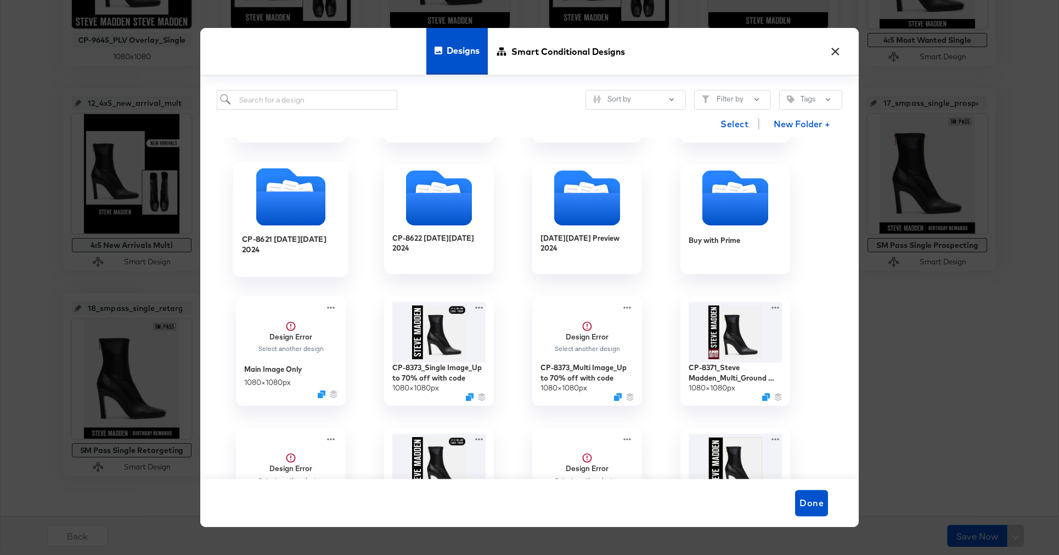
click at [312, 203] on icon "Folder" at bounding box center [290, 208] width 69 height 34
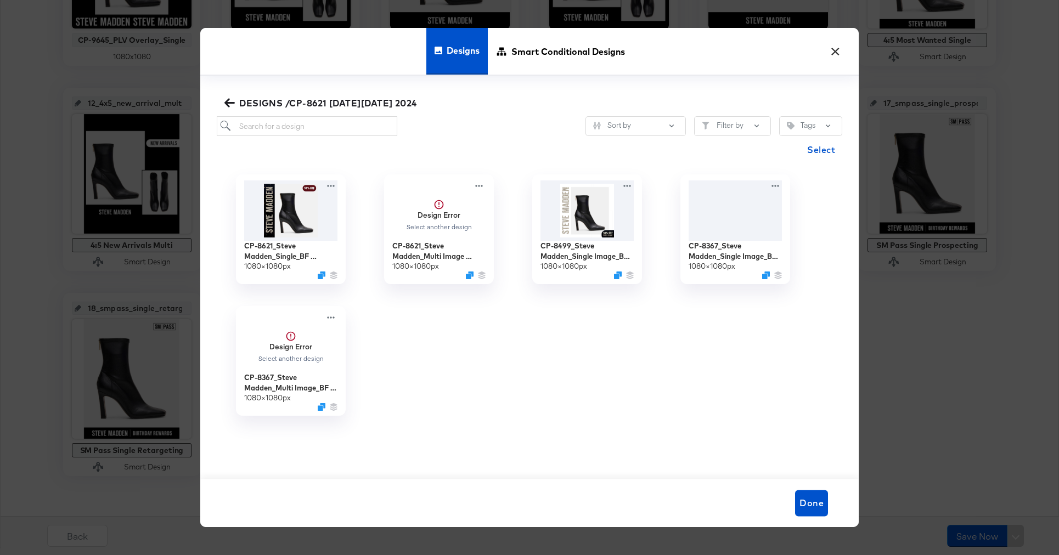
click at [231, 98] on icon "button" at bounding box center [229, 103] width 10 height 10
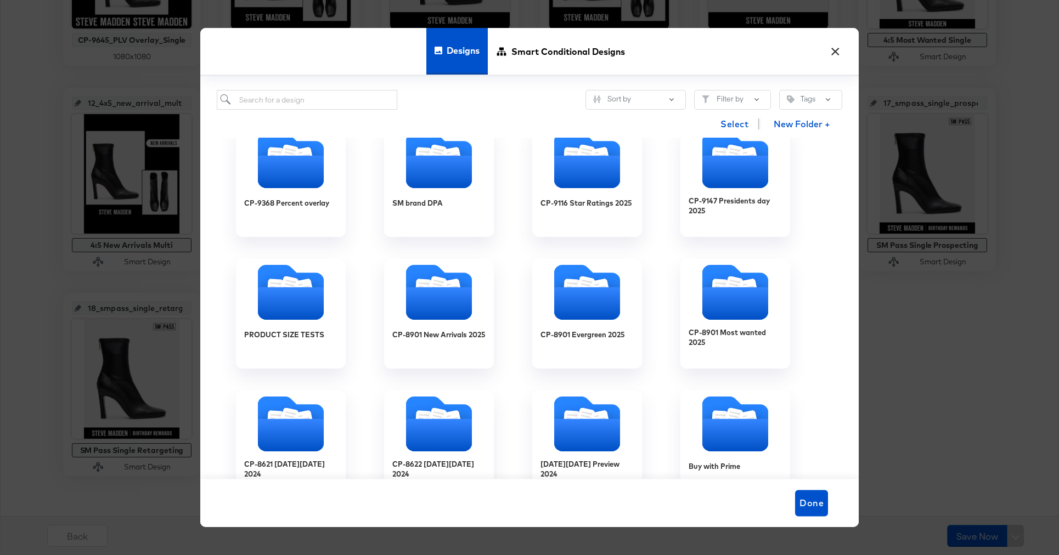
scroll to position [789, 0]
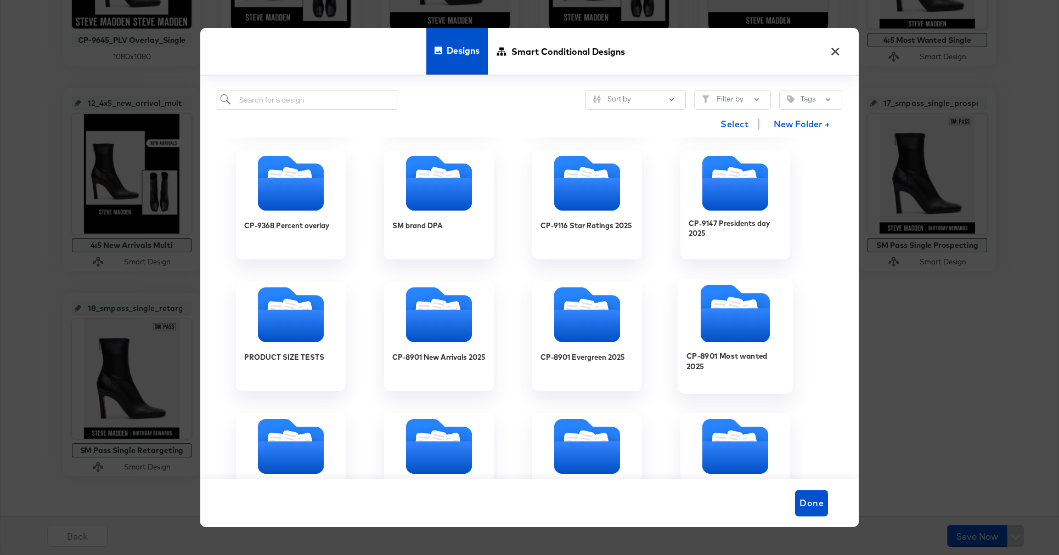
click at [739, 316] on icon "Folder" at bounding box center [734, 325] width 69 height 34
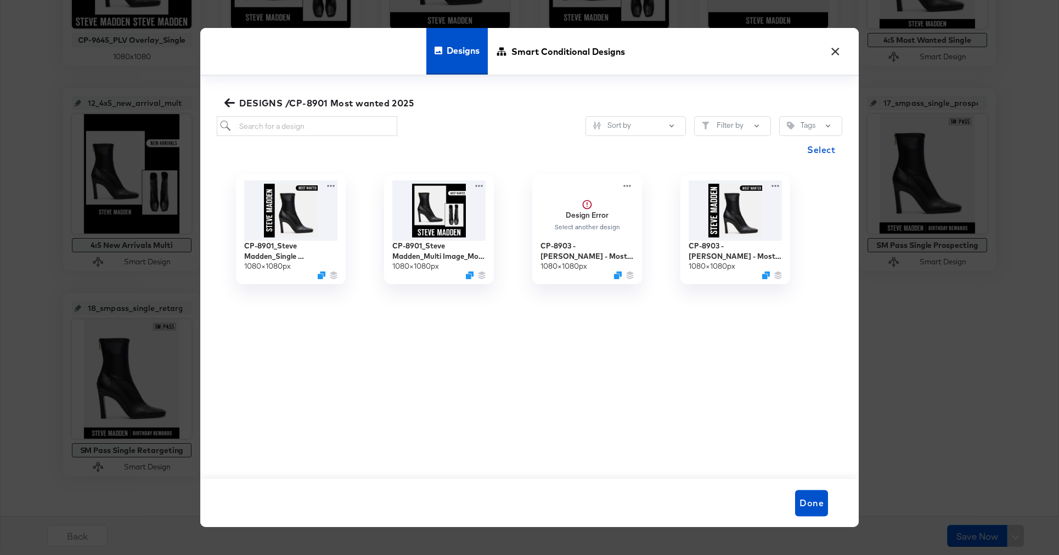
click at [223, 105] on button "DESIGNS /CP-8901 Most wanted 2025" at bounding box center [320, 102] width 196 height 15
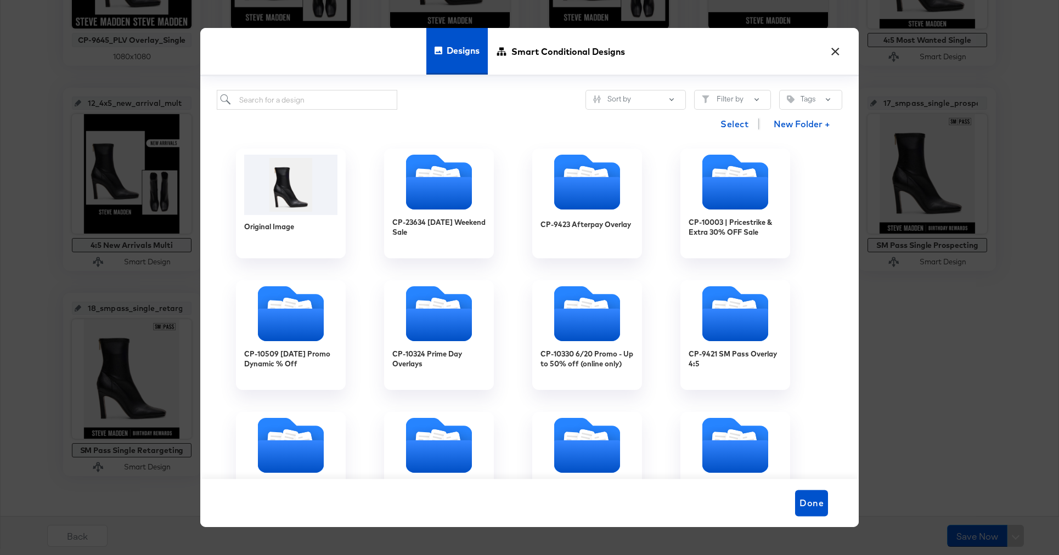
scroll to position [563, 0]
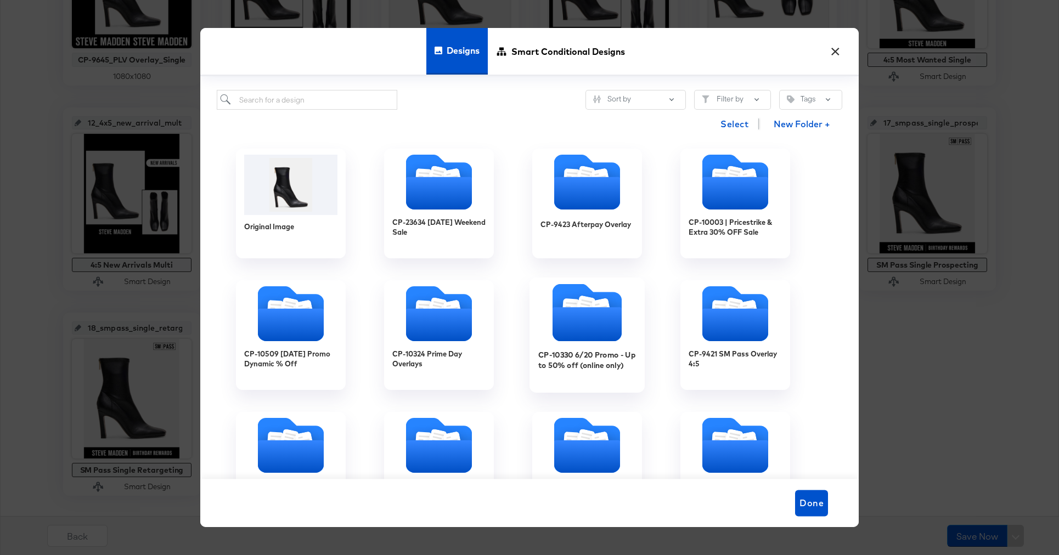
click at [578, 321] on icon "Folder" at bounding box center [586, 324] width 69 height 34
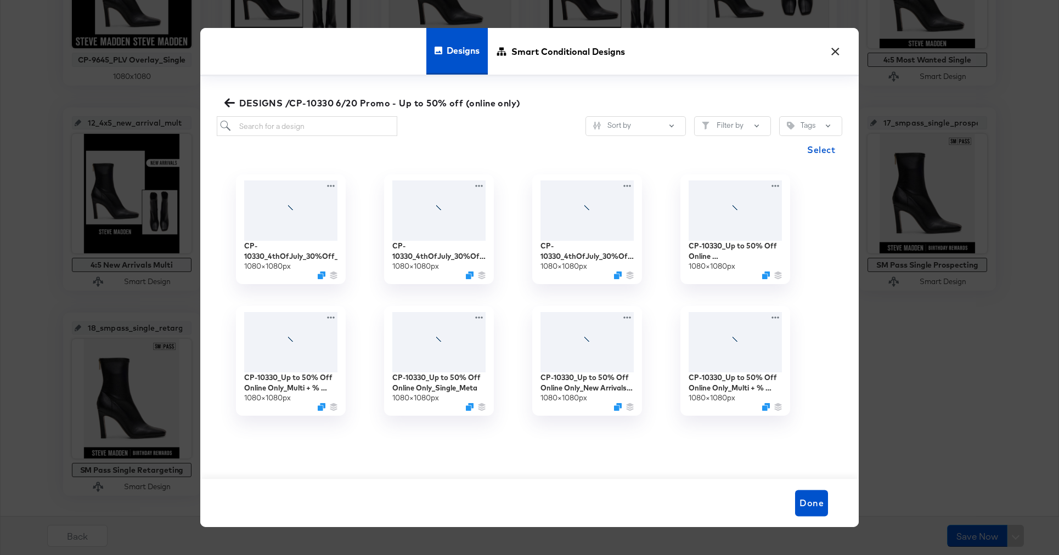
click at [227, 105] on icon "button" at bounding box center [229, 102] width 10 height 9
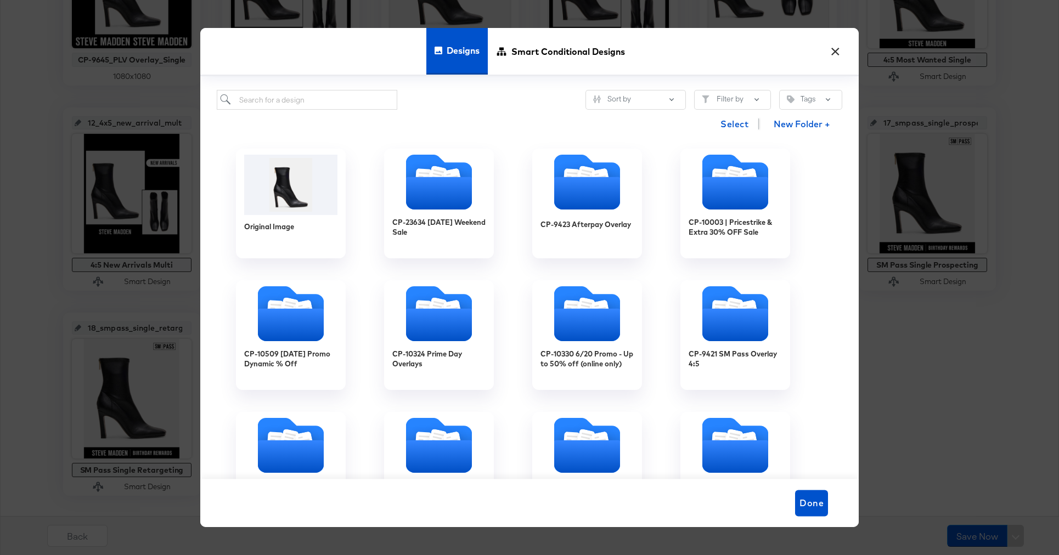
click at [838, 55] on button "×" at bounding box center [835, 49] width 20 height 20
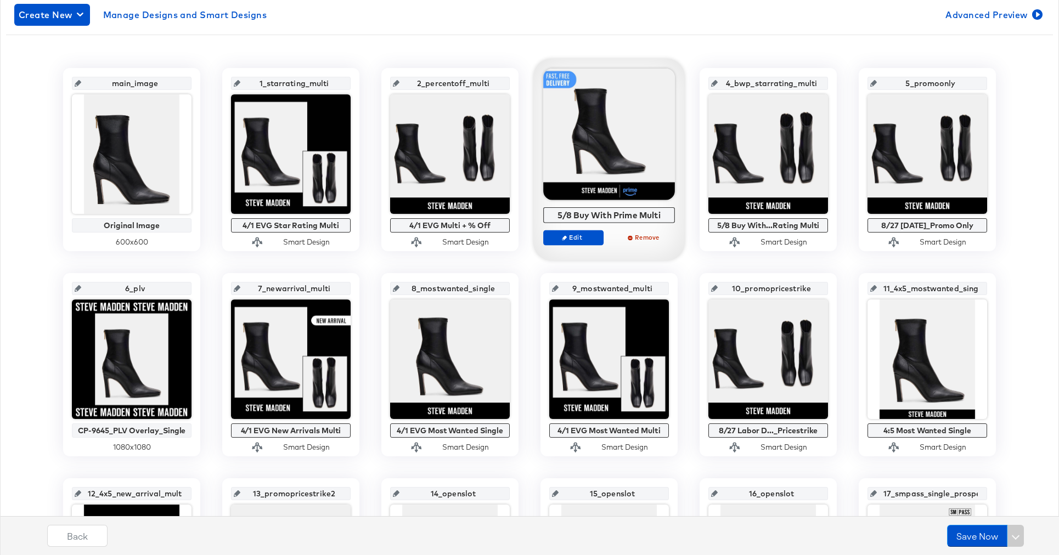
scroll to position [202, 0]
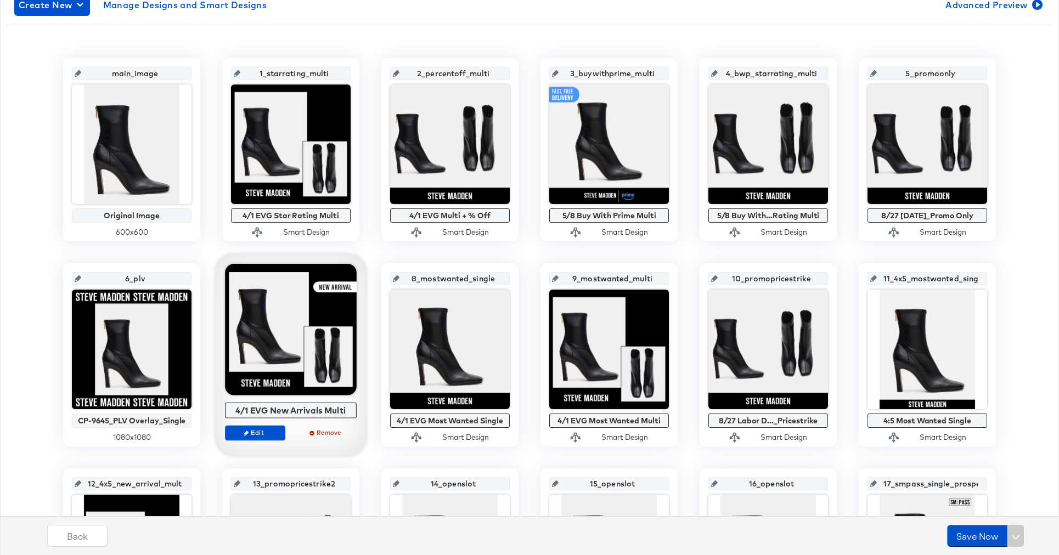
click at [308, 307] on div at bounding box center [291, 330] width 132 height 132
click at [261, 434] on span "Edit" at bounding box center [255, 432] width 50 height 8
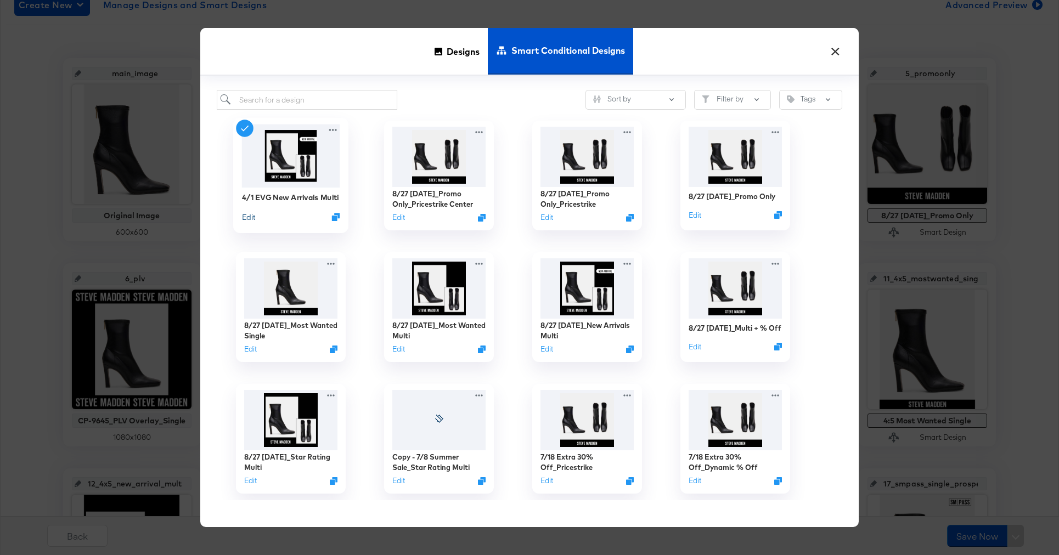
click at [250, 219] on button "Edit" at bounding box center [248, 217] width 13 height 10
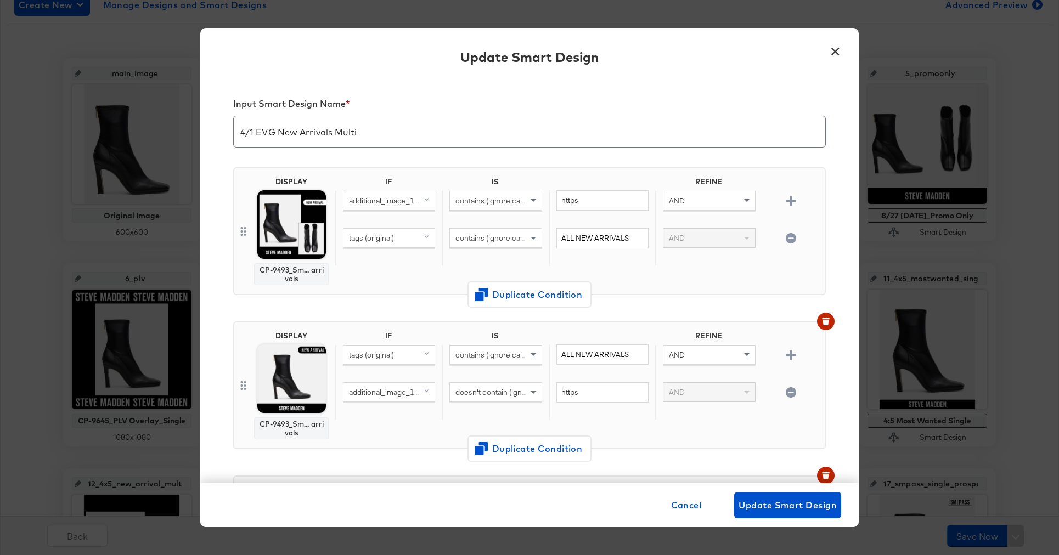
click at [838, 52] on button "×" at bounding box center [835, 49] width 20 height 20
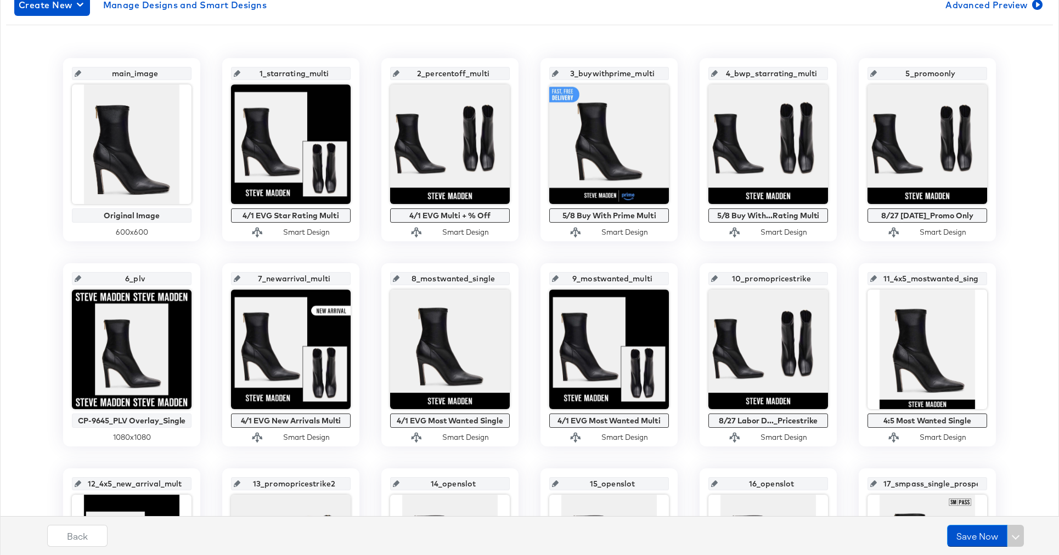
scroll to position [191, 0]
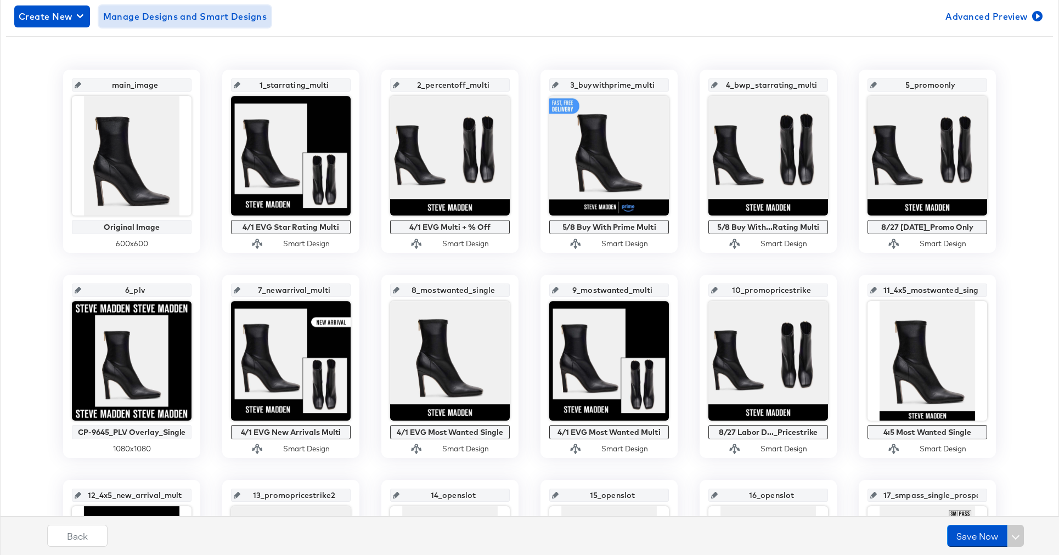
click at [189, 22] on span "Manage Designs and Smart Designs" at bounding box center [185, 16] width 164 height 15
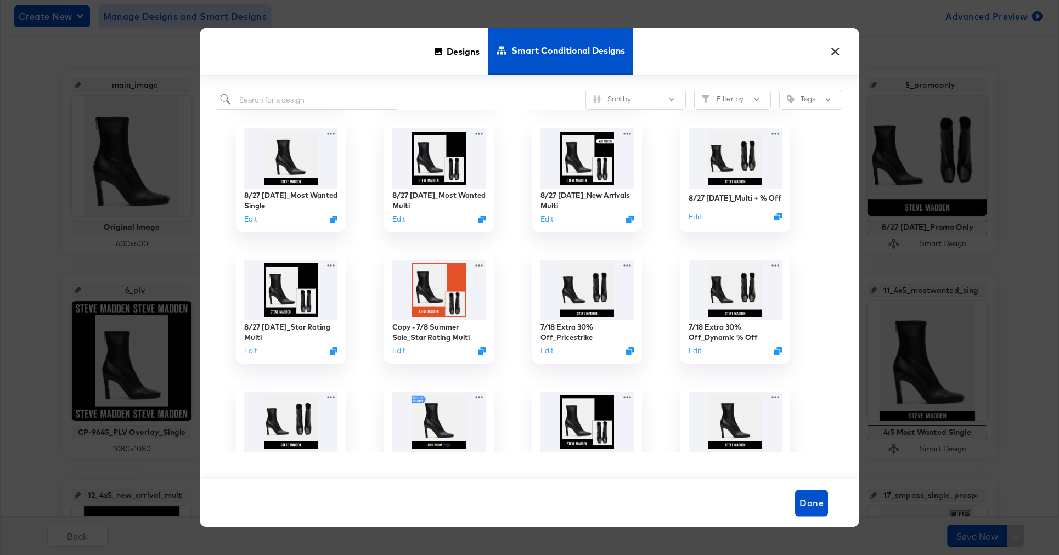
scroll to position [135, 0]
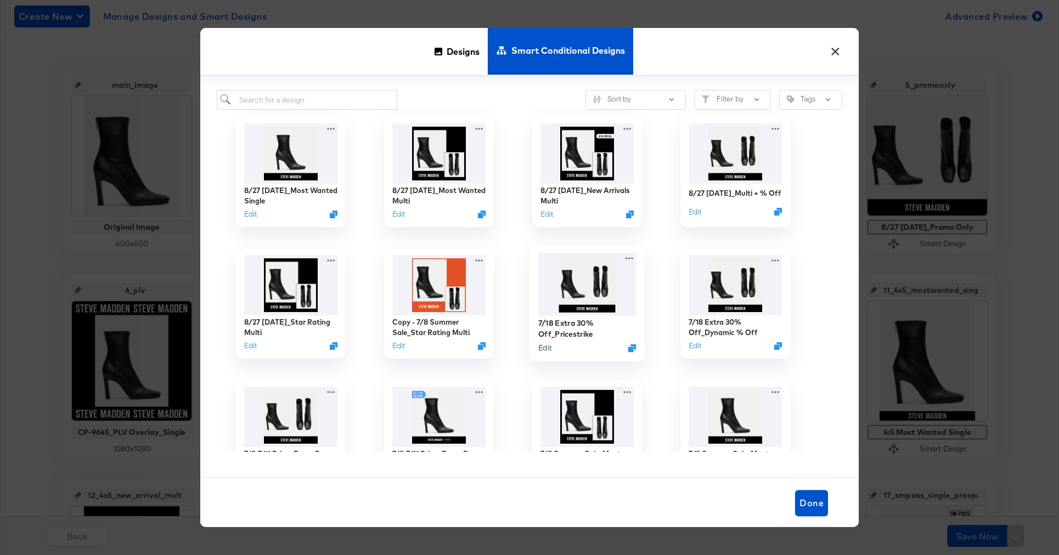
click at [547, 347] on button "Edit" at bounding box center [544, 348] width 13 height 10
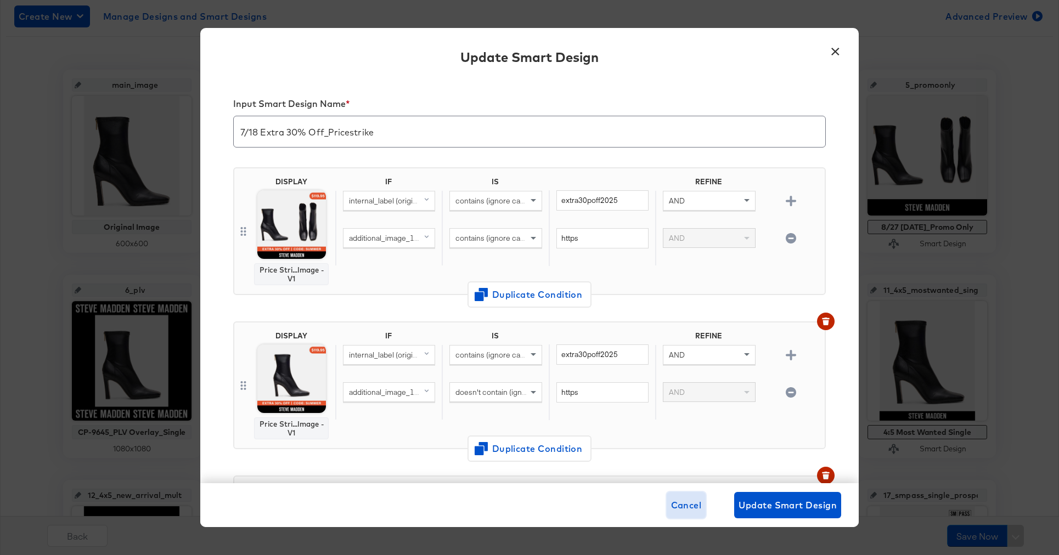
click at [687, 508] on span "Cancel" at bounding box center [686, 504] width 31 height 15
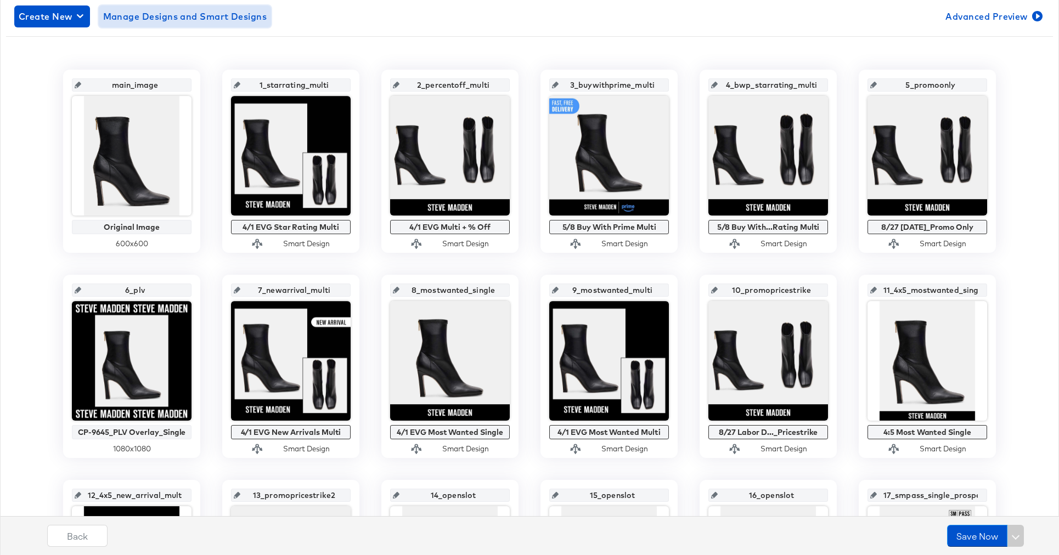
click at [184, 19] on span "Manage Designs and Smart Designs" at bounding box center [185, 16] width 164 height 15
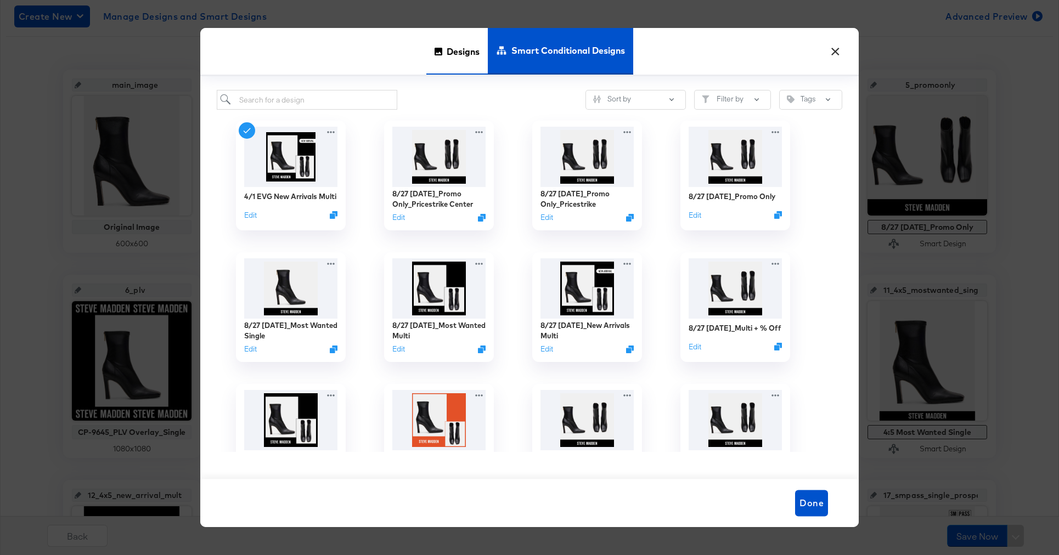
click at [454, 67] on span "Designs" at bounding box center [462, 51] width 33 height 48
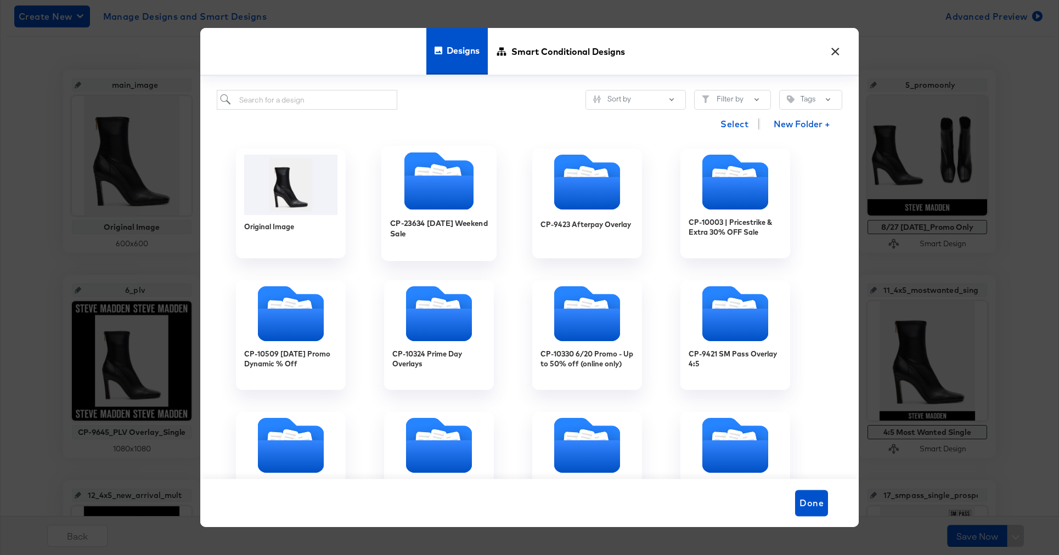
click at [476, 179] on icon "Folder" at bounding box center [438, 181] width 115 height 58
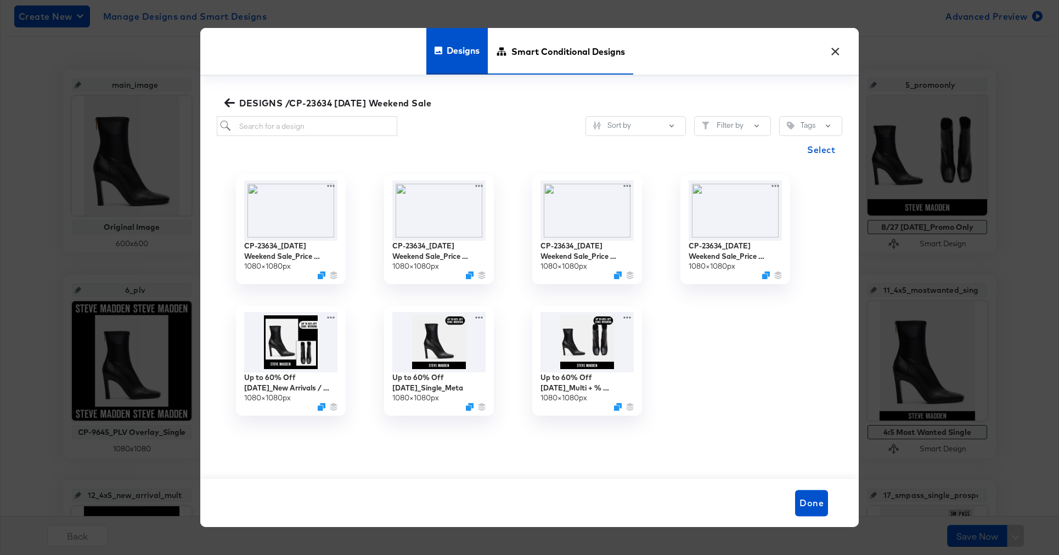
click at [558, 43] on span "Smart Conditional Designs" at bounding box center [568, 51] width 114 height 48
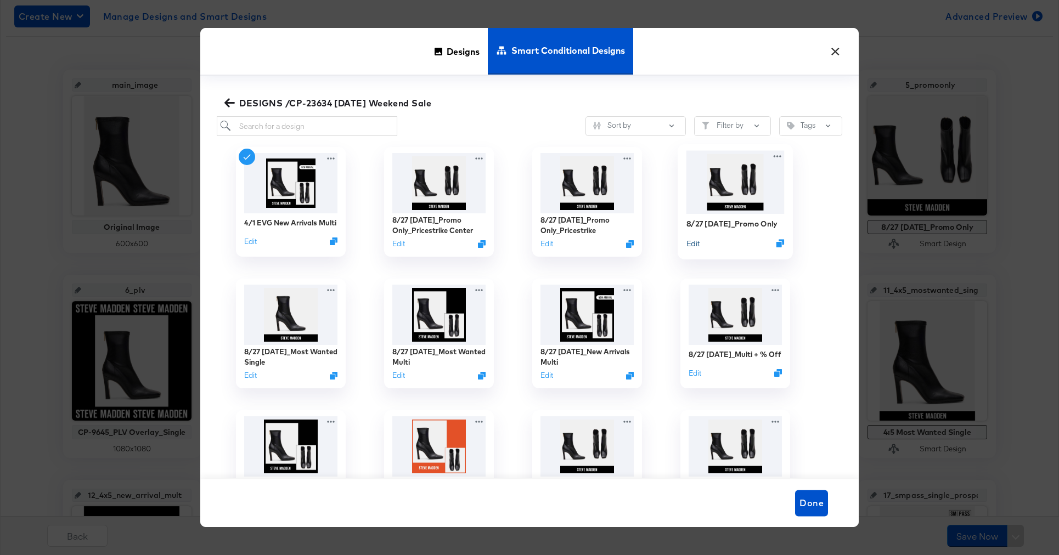
click at [693, 245] on button "Edit" at bounding box center [692, 243] width 13 height 10
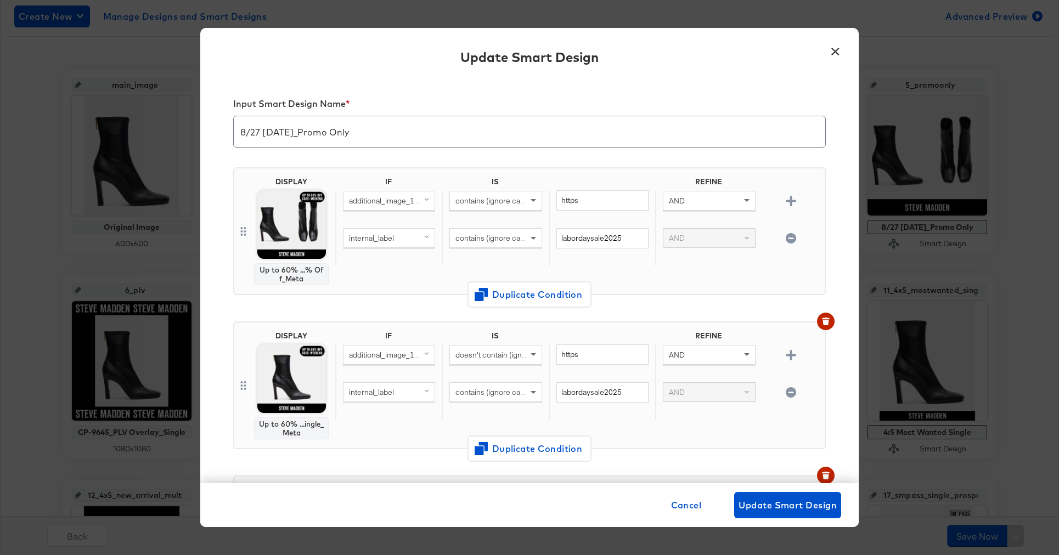
click at [839, 49] on button "×" at bounding box center [835, 49] width 20 height 20
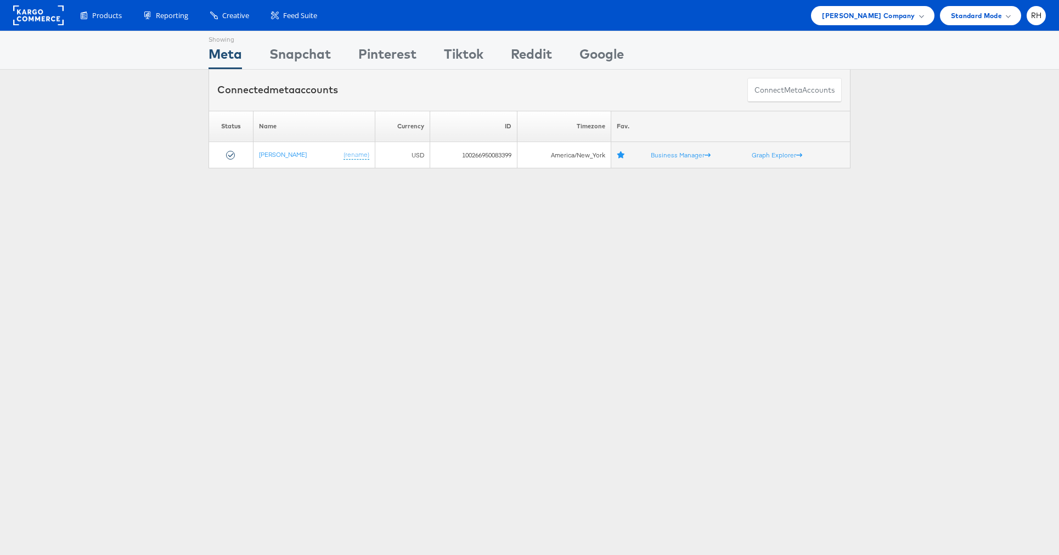
click at [894, 292] on div "Showing Meta Showing [GEOGRAPHIC_DATA] Showing Pinterest Showing Tiktok Showing…" at bounding box center [529, 305] width 1059 height 548
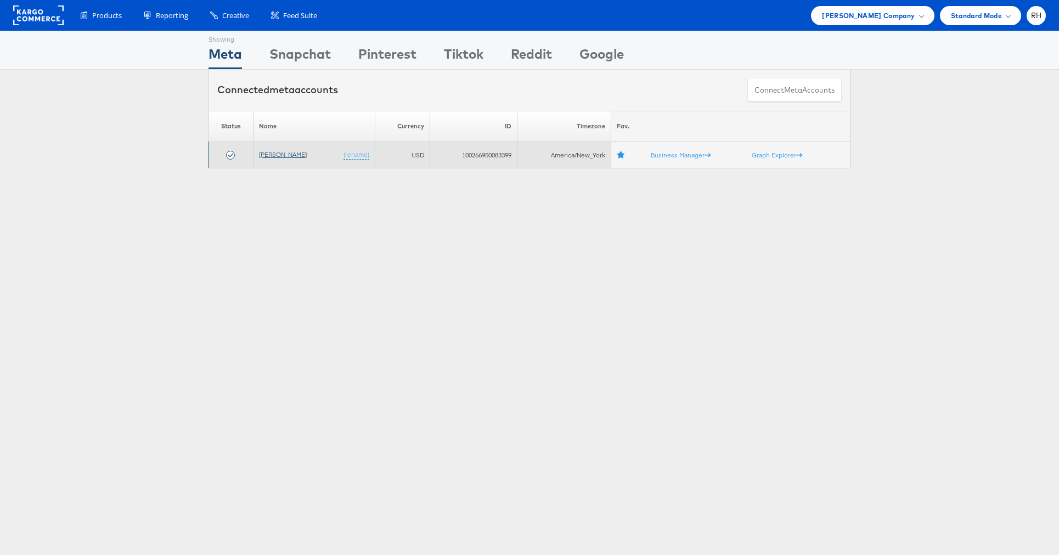
click at [267, 152] on link "[PERSON_NAME]" at bounding box center [283, 154] width 48 height 8
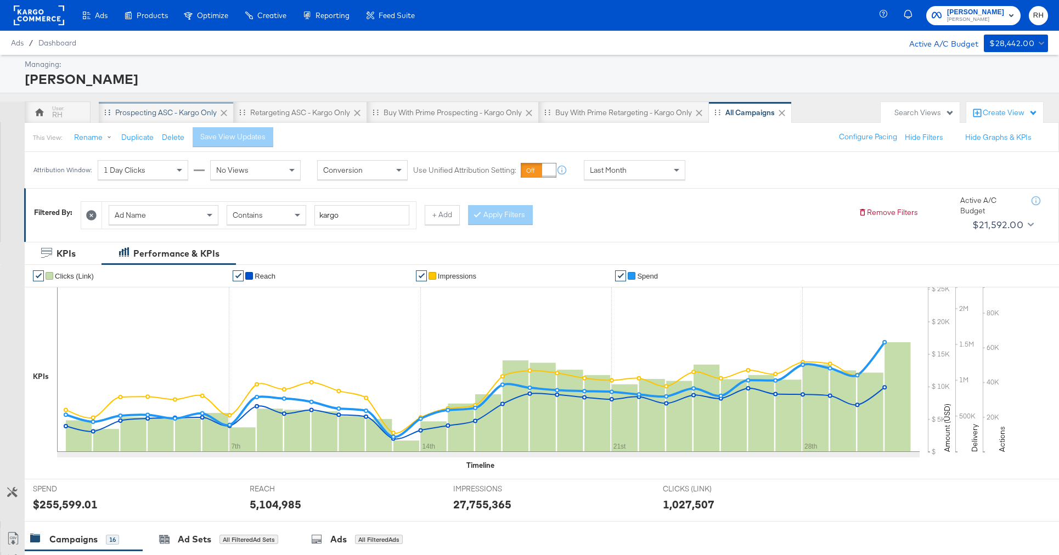
click at [174, 121] on div "Prospecting ASC - Kargo only" at bounding box center [166, 112] width 135 height 22
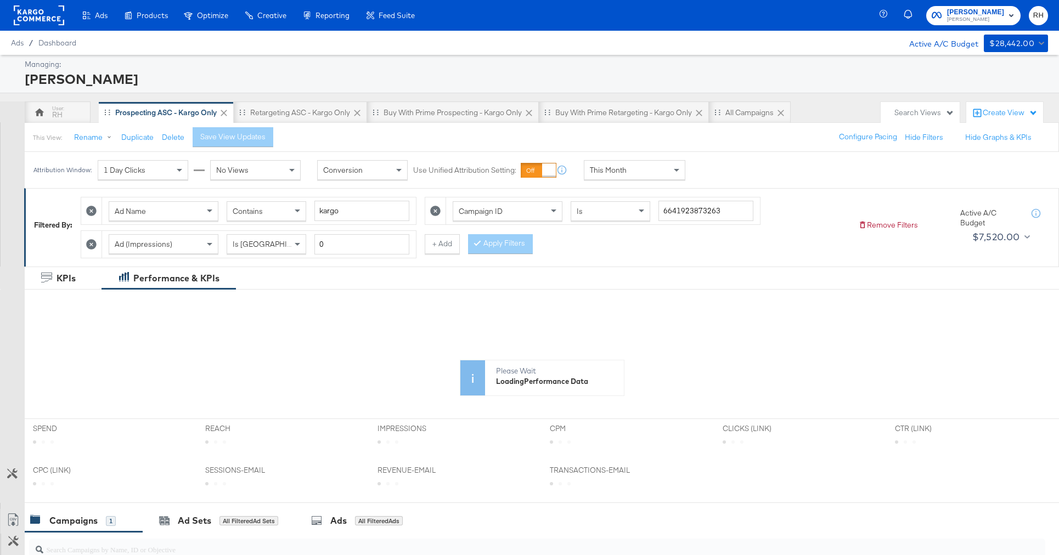
click at [658, 171] on div "This Month" at bounding box center [634, 170] width 100 height 19
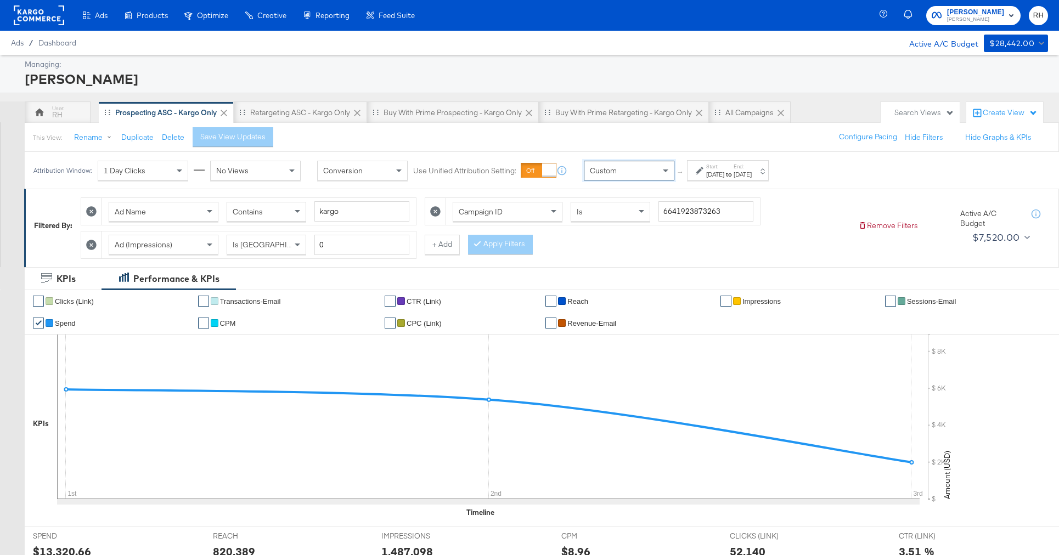
click at [719, 171] on div "Sep 3rd 2025" at bounding box center [715, 174] width 18 height 9
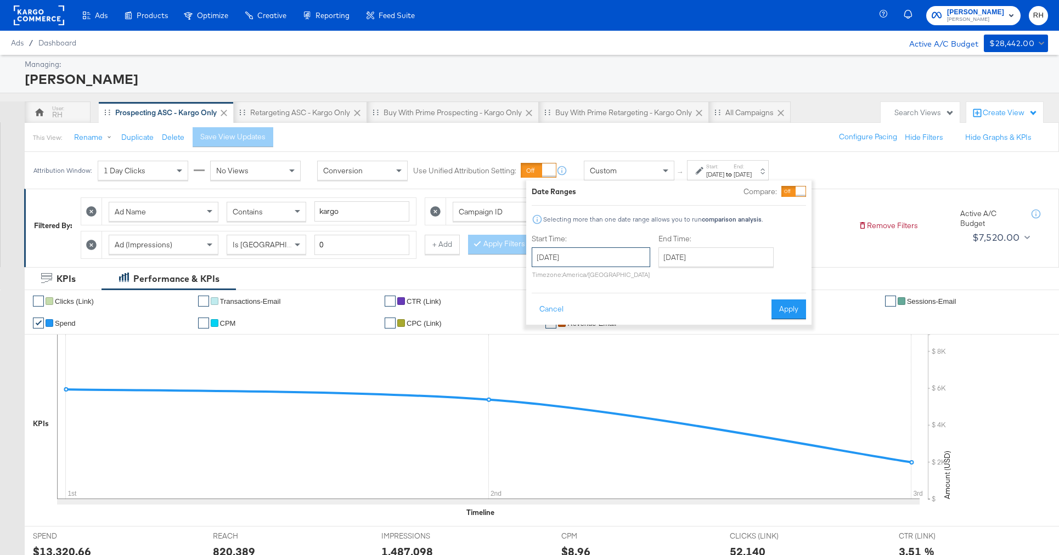
click at [552, 253] on input "September 3rd 2025" at bounding box center [590, 257] width 118 height 20
click at [557, 313] on td "1" at bounding box center [562, 312] width 19 height 15
type input "September 1st 2025"
click at [667, 259] on input "September 3rd 2025" at bounding box center [715, 257] width 115 height 20
click at [703, 313] on td "2" at bounding box center [707, 312] width 19 height 15
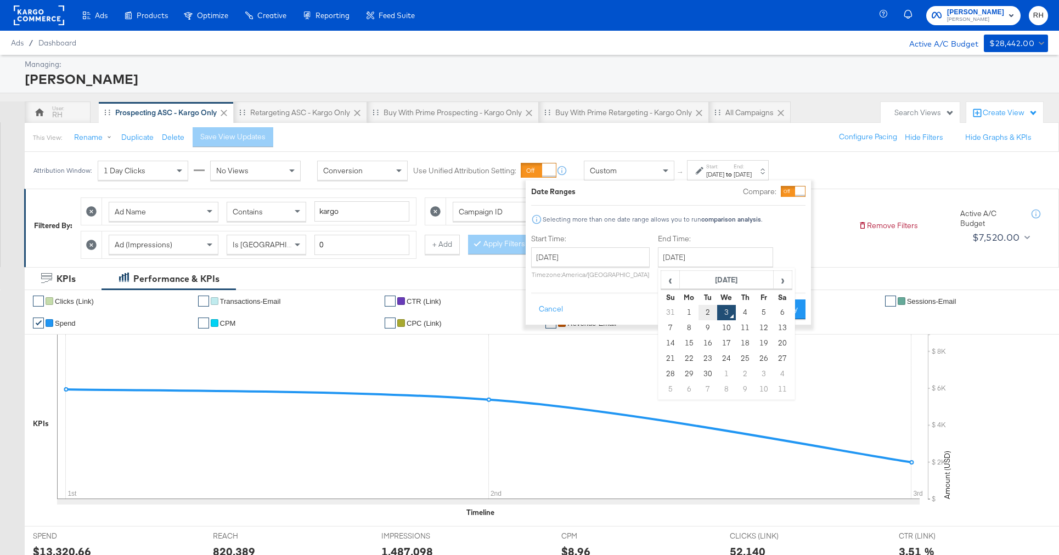
type input "September 2nd 2025"
click at [788, 312] on button "Apply" at bounding box center [789, 309] width 35 height 20
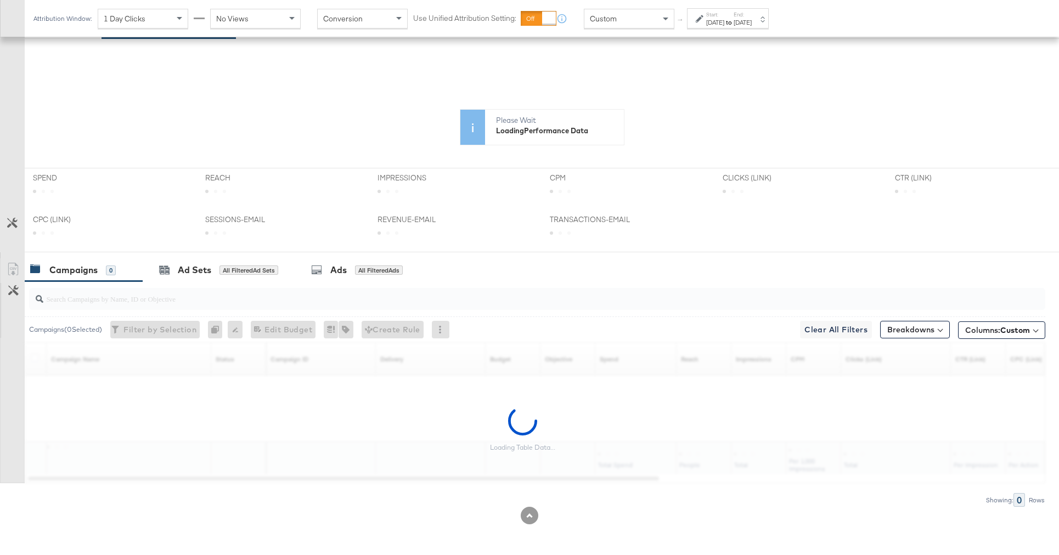
scroll to position [218, 0]
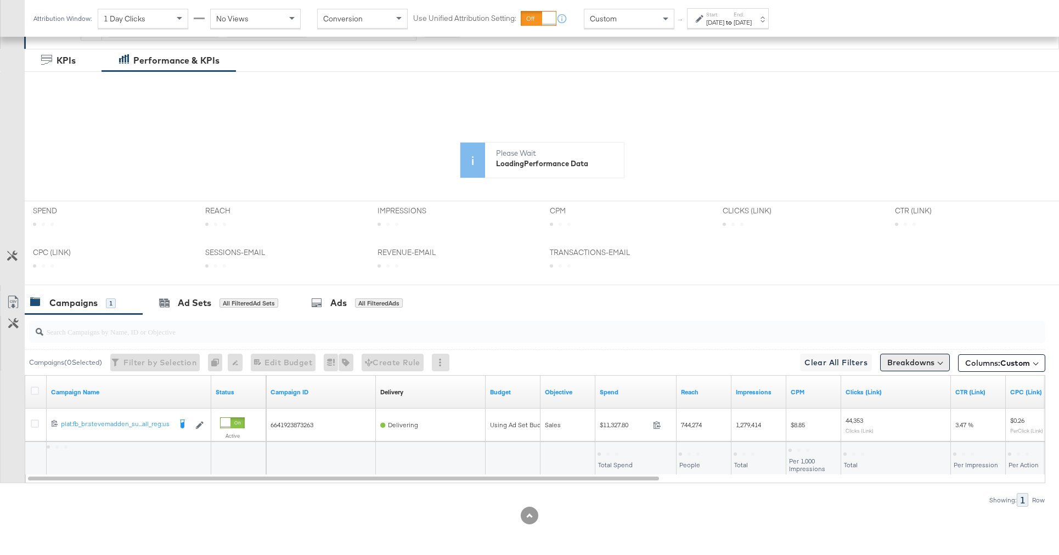
click at [906, 360] on button "Breakdowns" at bounding box center [915, 363] width 70 height 18
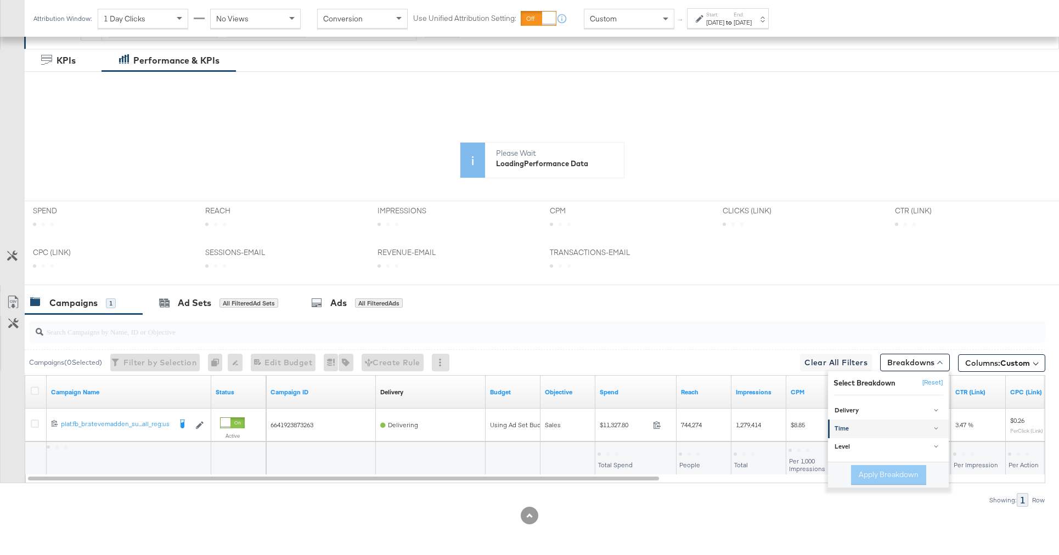
click at [869, 429] on div "Time" at bounding box center [888, 429] width 109 height 9
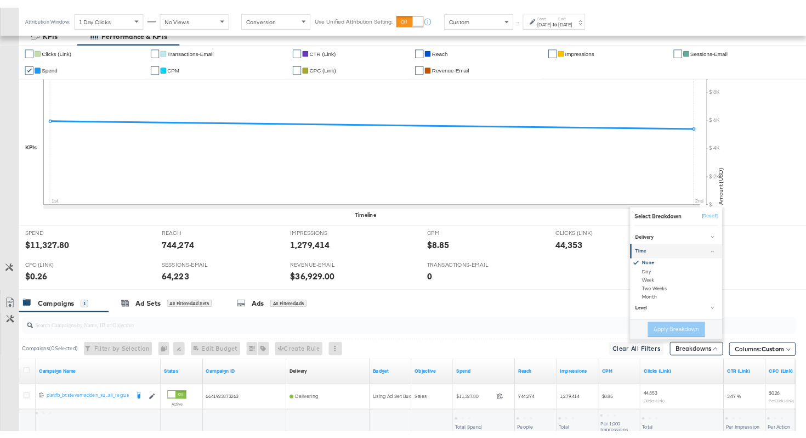
scroll to position [246, 0]
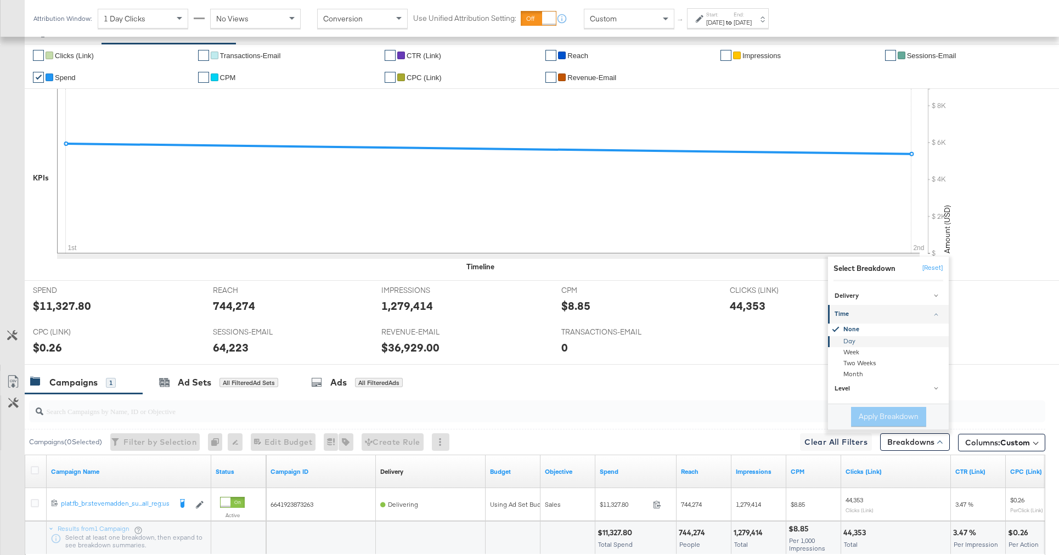
click at [857, 341] on div "Day" at bounding box center [888, 341] width 119 height 11
click at [884, 417] on button "Apply Breakdown" at bounding box center [888, 417] width 75 height 20
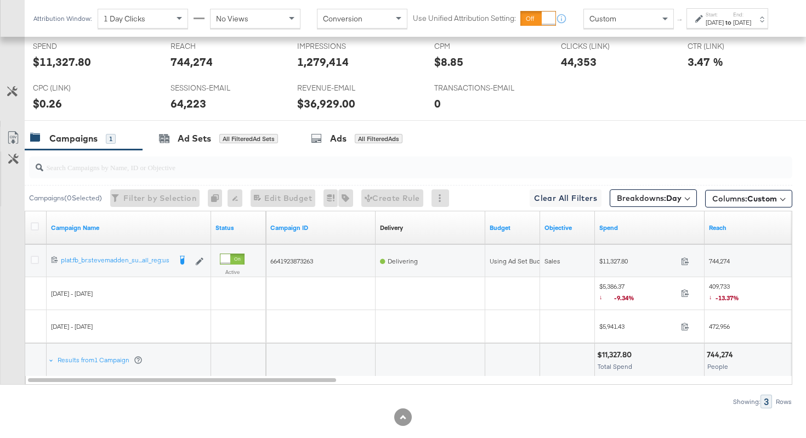
scroll to position [552, 0]
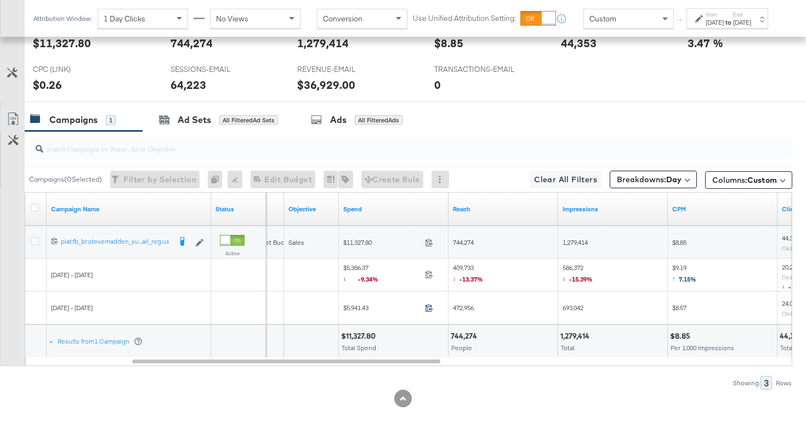
click at [429, 305] on icon at bounding box center [429, 307] width 8 height 8
click at [425, 273] on icon at bounding box center [429, 274] width 8 height 8
click at [462, 269] on span "409,733 ↓ -13.37%" at bounding box center [468, 274] width 30 height 22
click at [460, 306] on span "472,956" at bounding box center [463, 307] width 21 height 8
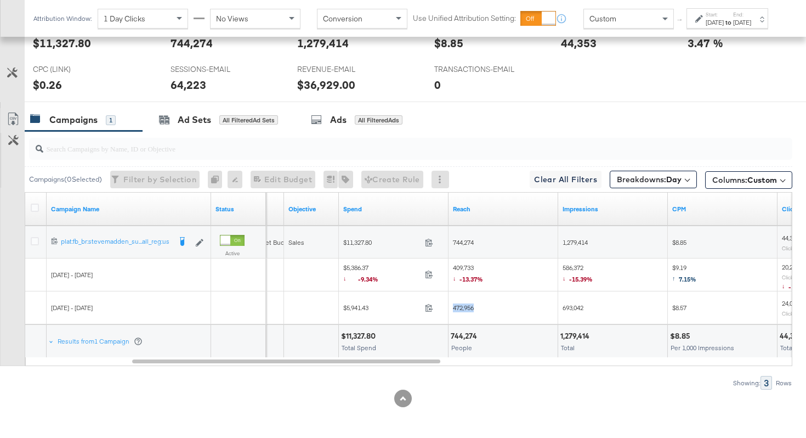
click at [460, 306] on span "472,956" at bounding box center [463, 307] width 21 height 8
click at [575, 263] on span "586,372 ↓ -15.39%" at bounding box center [578, 274] width 30 height 22
click at [575, 304] on span "693,042" at bounding box center [573, 307] width 21 height 8
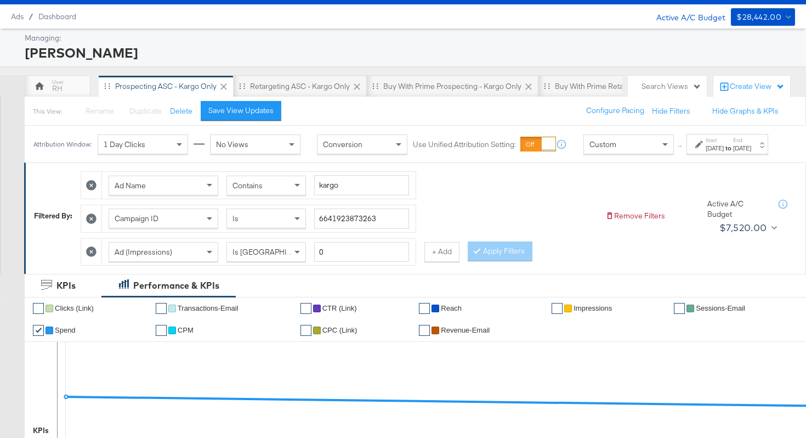
scroll to position [20, 0]
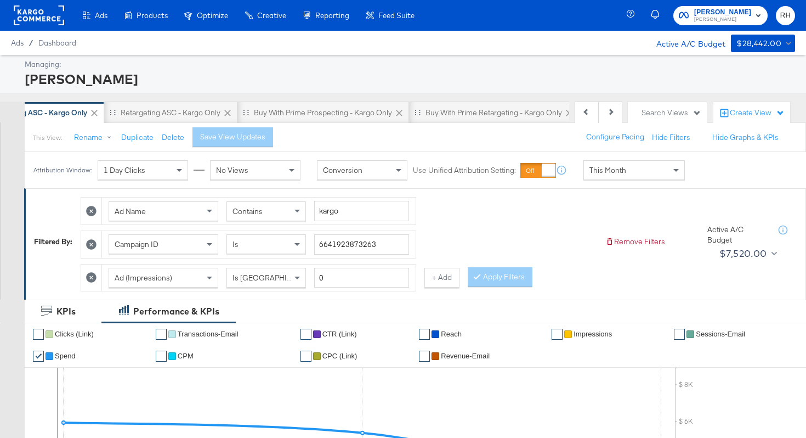
scroll to position [0, 261]
click at [485, 115] on div "All Campaigns" at bounding box center [491, 113] width 48 height 10
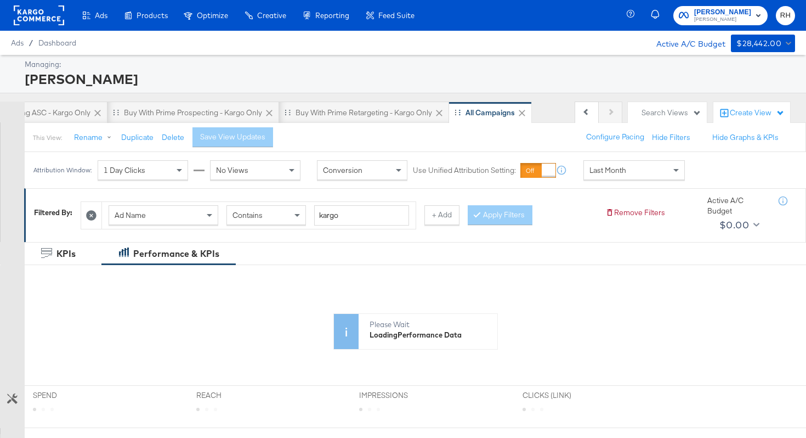
scroll to position [0, 261]
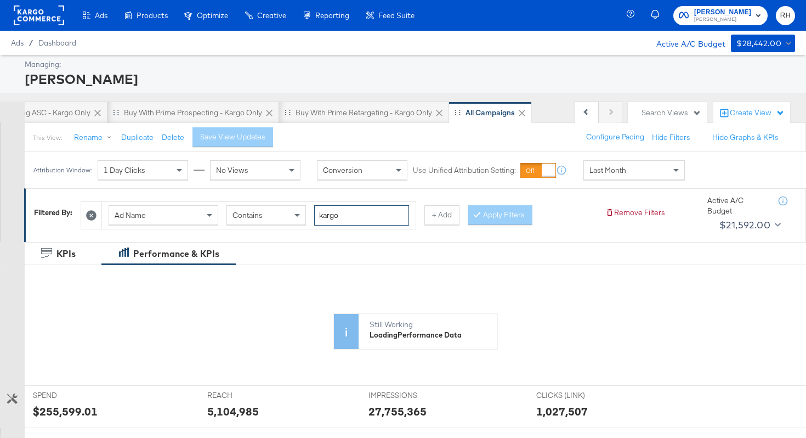
click at [354, 217] on input "kargo" at bounding box center [361, 215] width 95 height 20
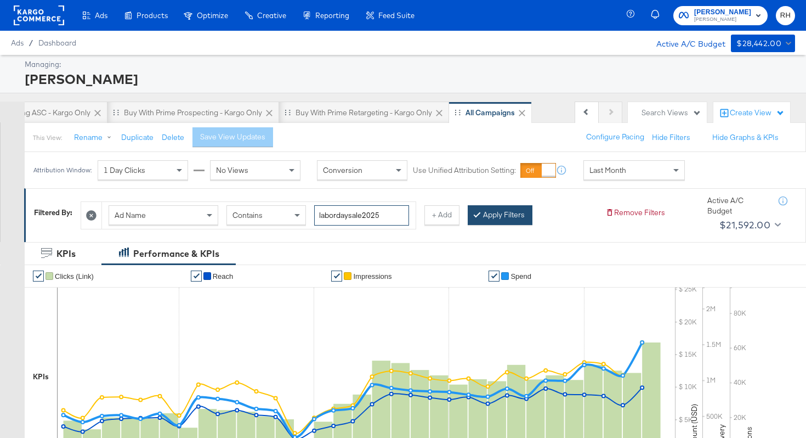
type input "labordaysale2025"
click at [503, 213] on button "Apply Filters" at bounding box center [500, 215] width 65 height 20
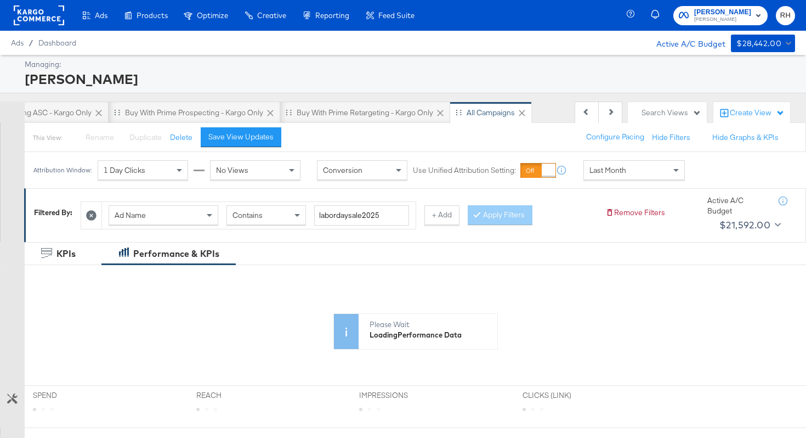
click at [579, 170] on div "Attribution Window: 1 Day Clicks No Views Conversion Use Unified Attribution Se…" at bounding box center [362, 170] width 674 height 36
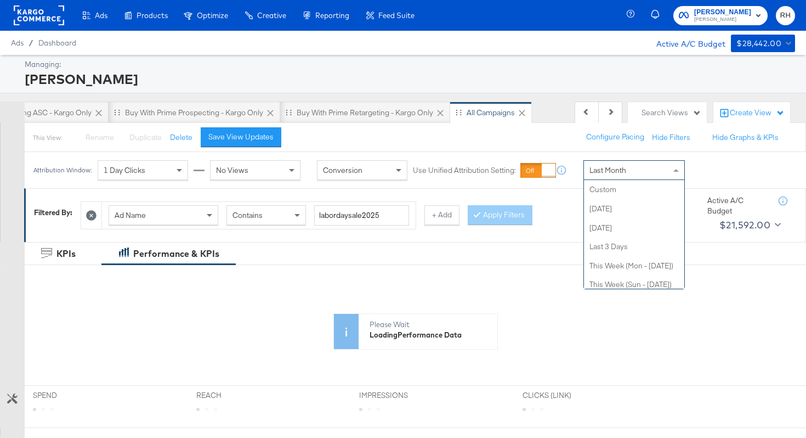
click at [591, 172] on span "Last Month" at bounding box center [608, 170] width 37 height 10
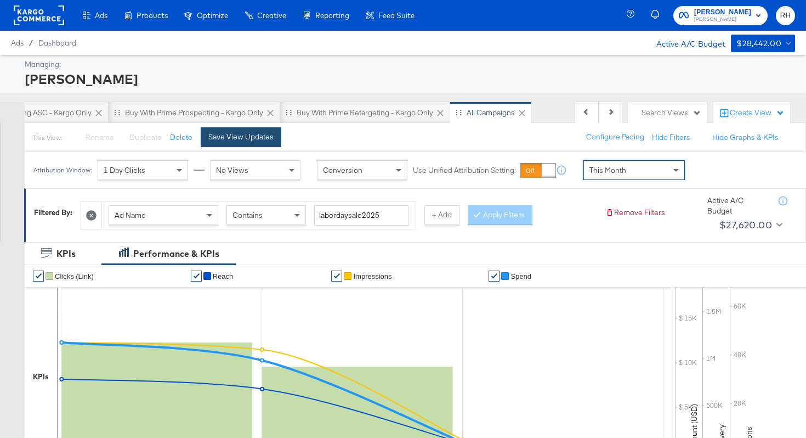
click at [263, 133] on div "Save View Updates" at bounding box center [240, 137] width 65 height 10
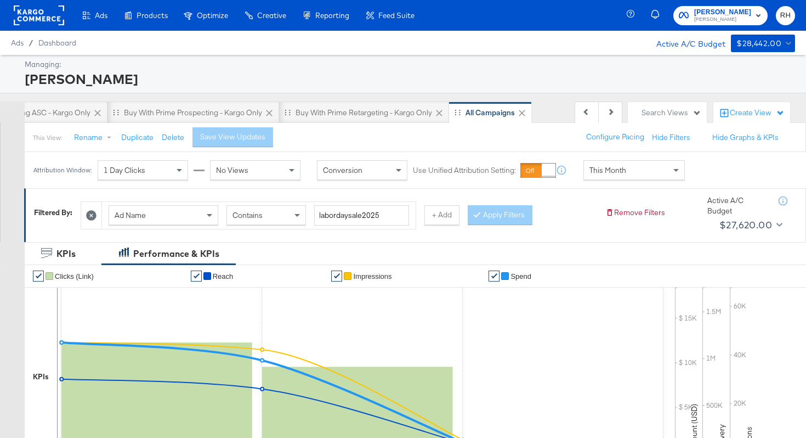
scroll to position [0, 155]
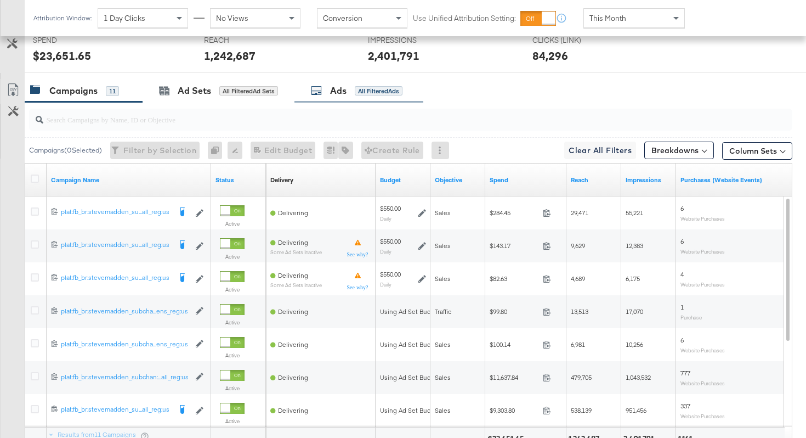
click at [387, 93] on div "All Filtered Ads" at bounding box center [379, 91] width 48 height 10
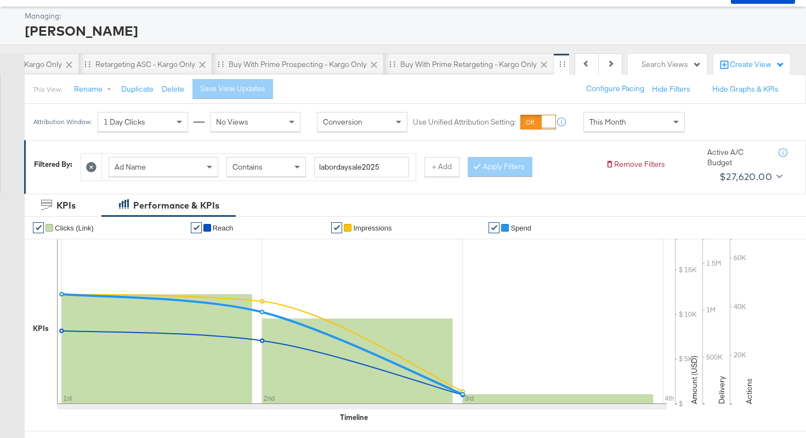
scroll to position [0, 0]
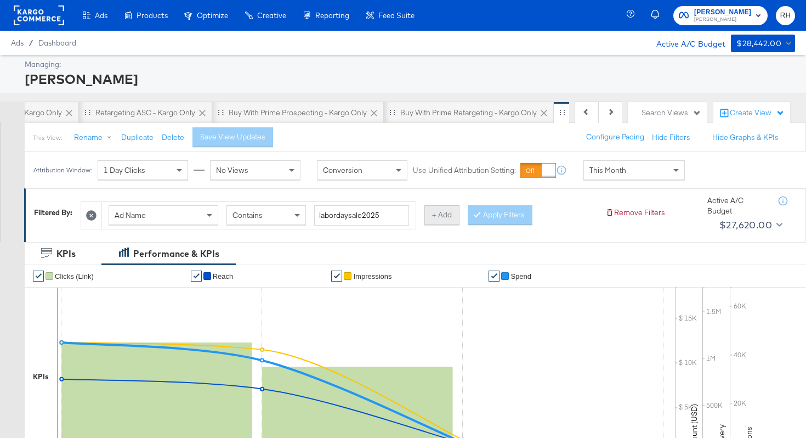
click at [425, 219] on button "+ Add" at bounding box center [442, 215] width 35 height 20
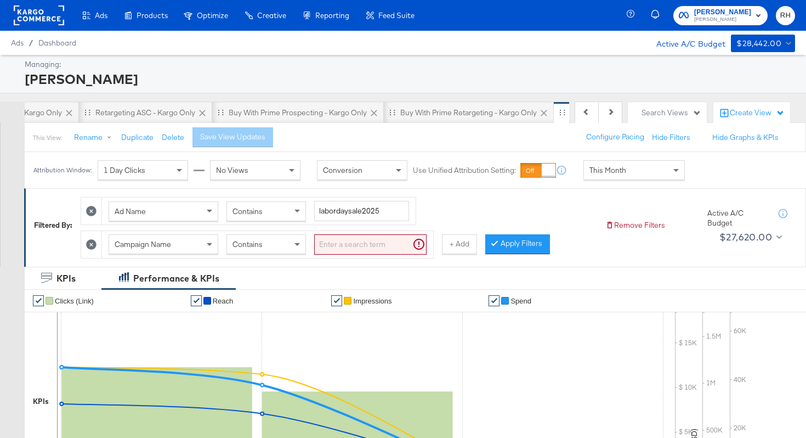
click at [199, 245] on div "Campaign Name" at bounding box center [163, 244] width 109 height 19
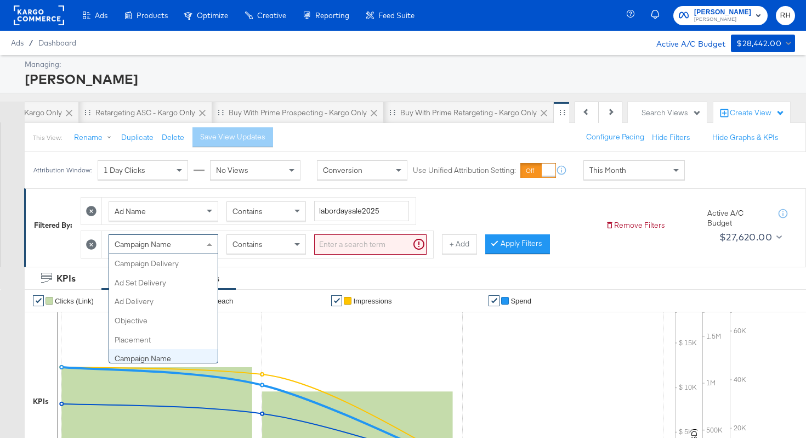
scroll to position [95, 0]
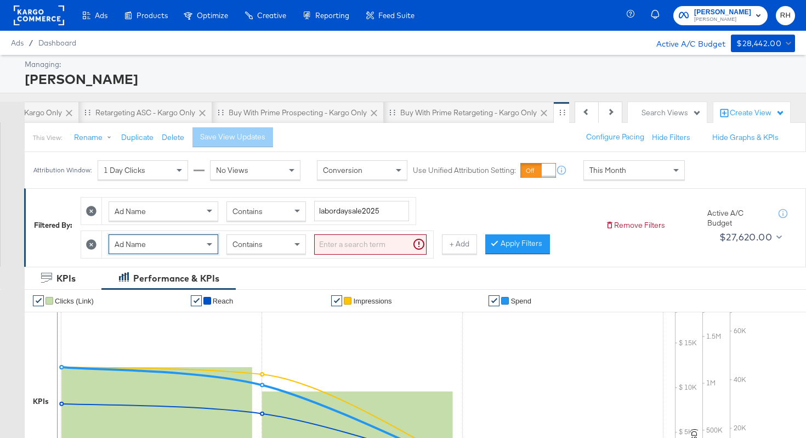
click at [320, 251] on input "search" at bounding box center [370, 244] width 112 height 20
type input "kargo"
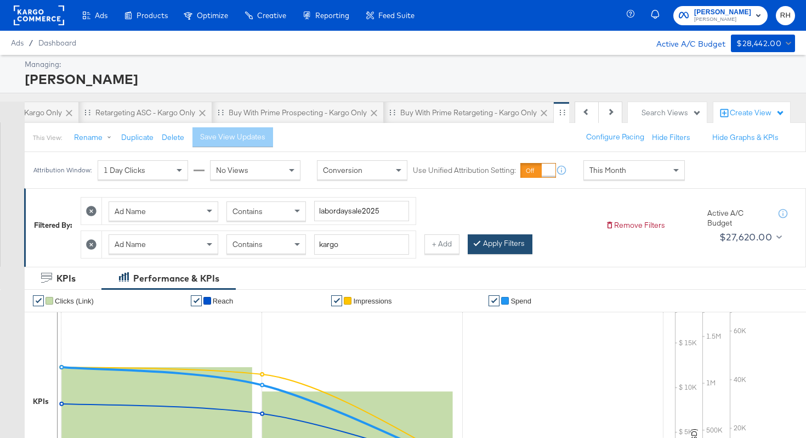
click at [486, 237] on button "Apply Filters" at bounding box center [500, 244] width 65 height 20
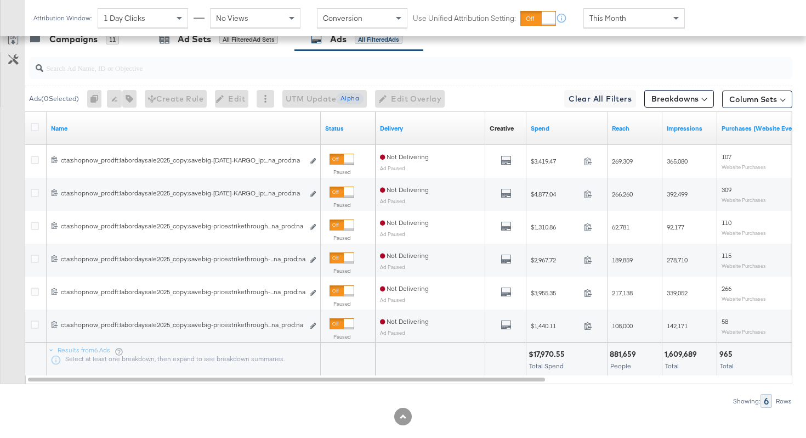
scroll to position [543, 0]
